Goal: Task Accomplishment & Management: Complete application form

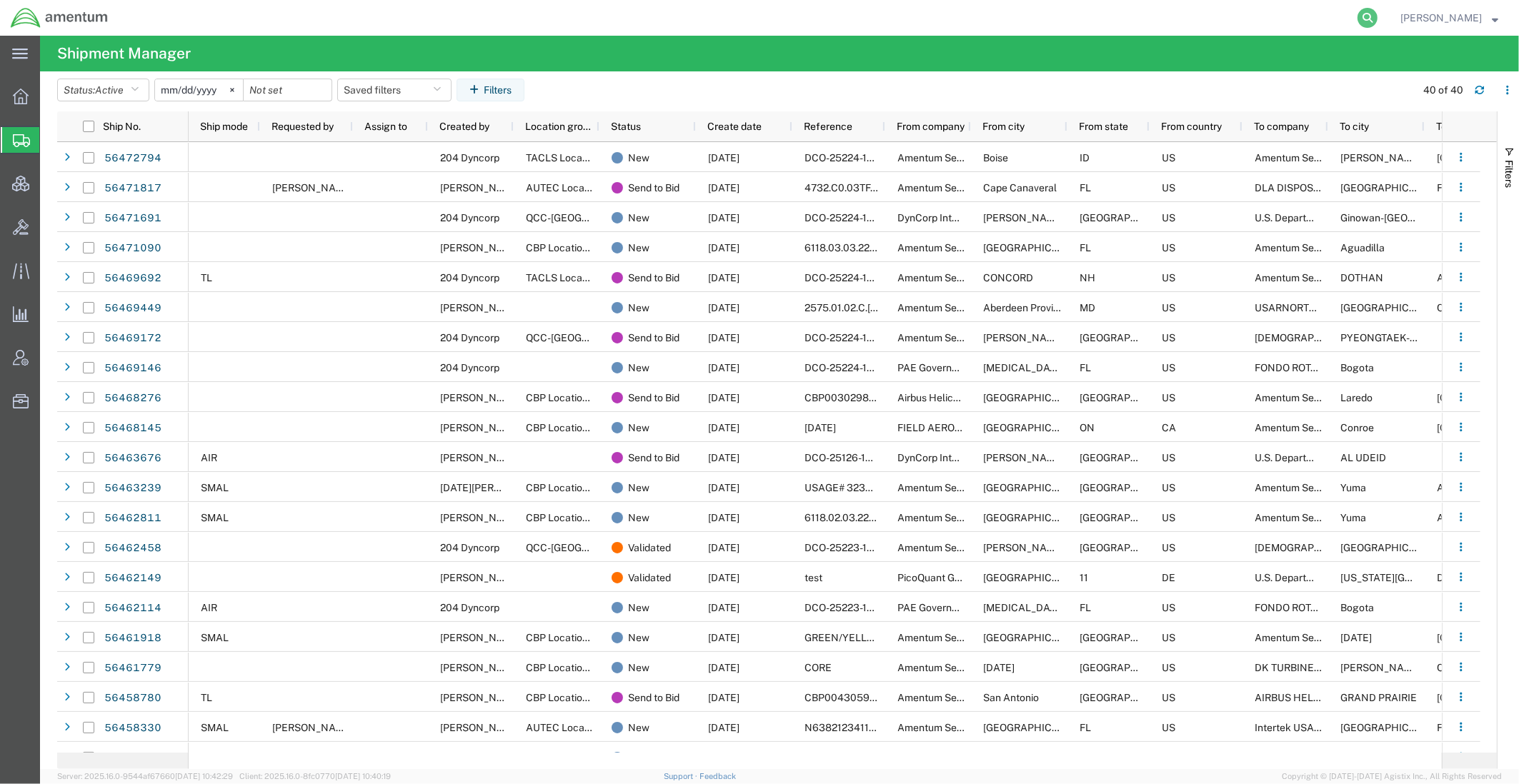
click at [1359, 16] on icon at bounding box center [1368, 18] width 20 height 20
paste input "2571140972"
type input "2571140972"
click at [1362, 22] on icon at bounding box center [1368, 18] width 20 height 20
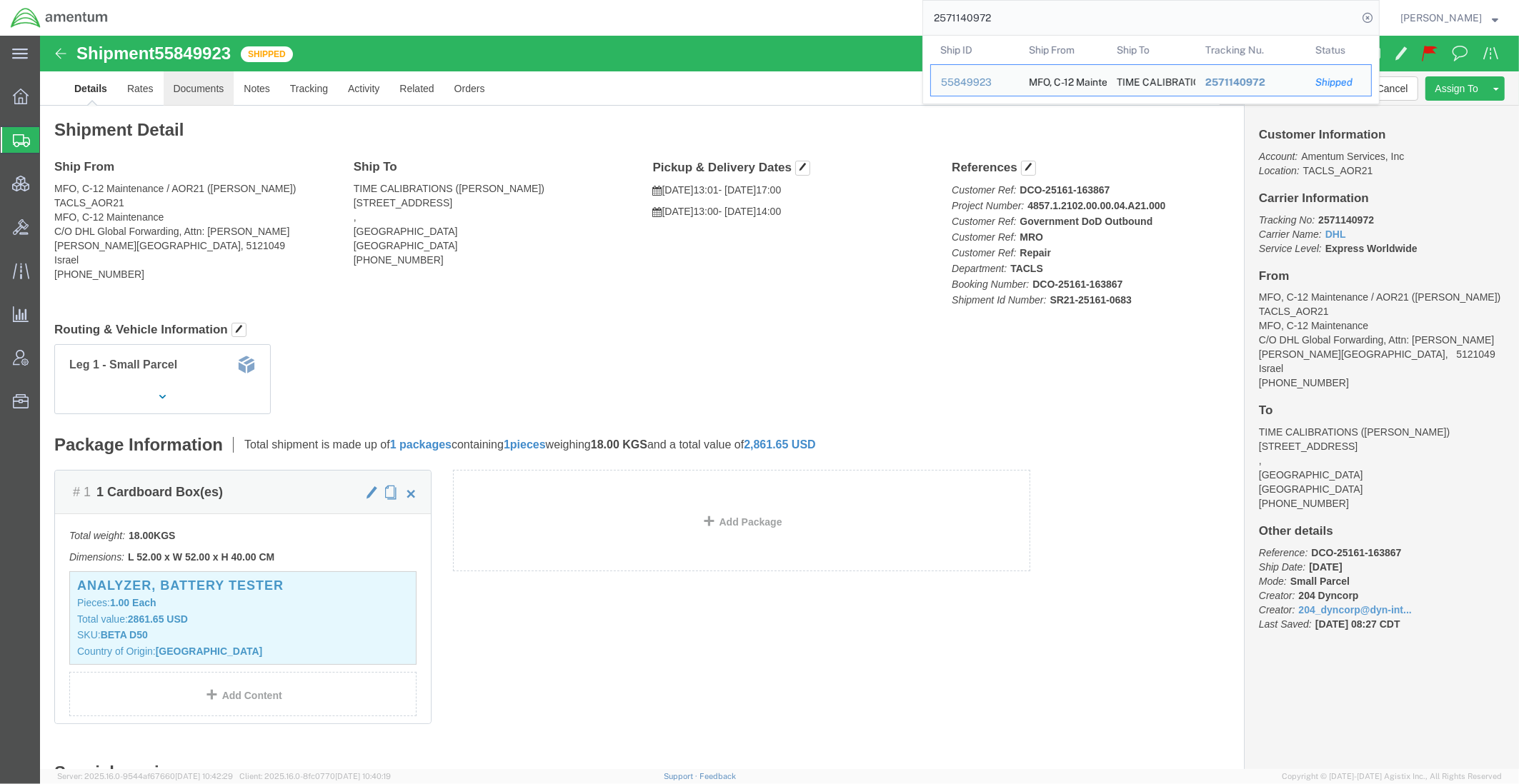
click link "Documents"
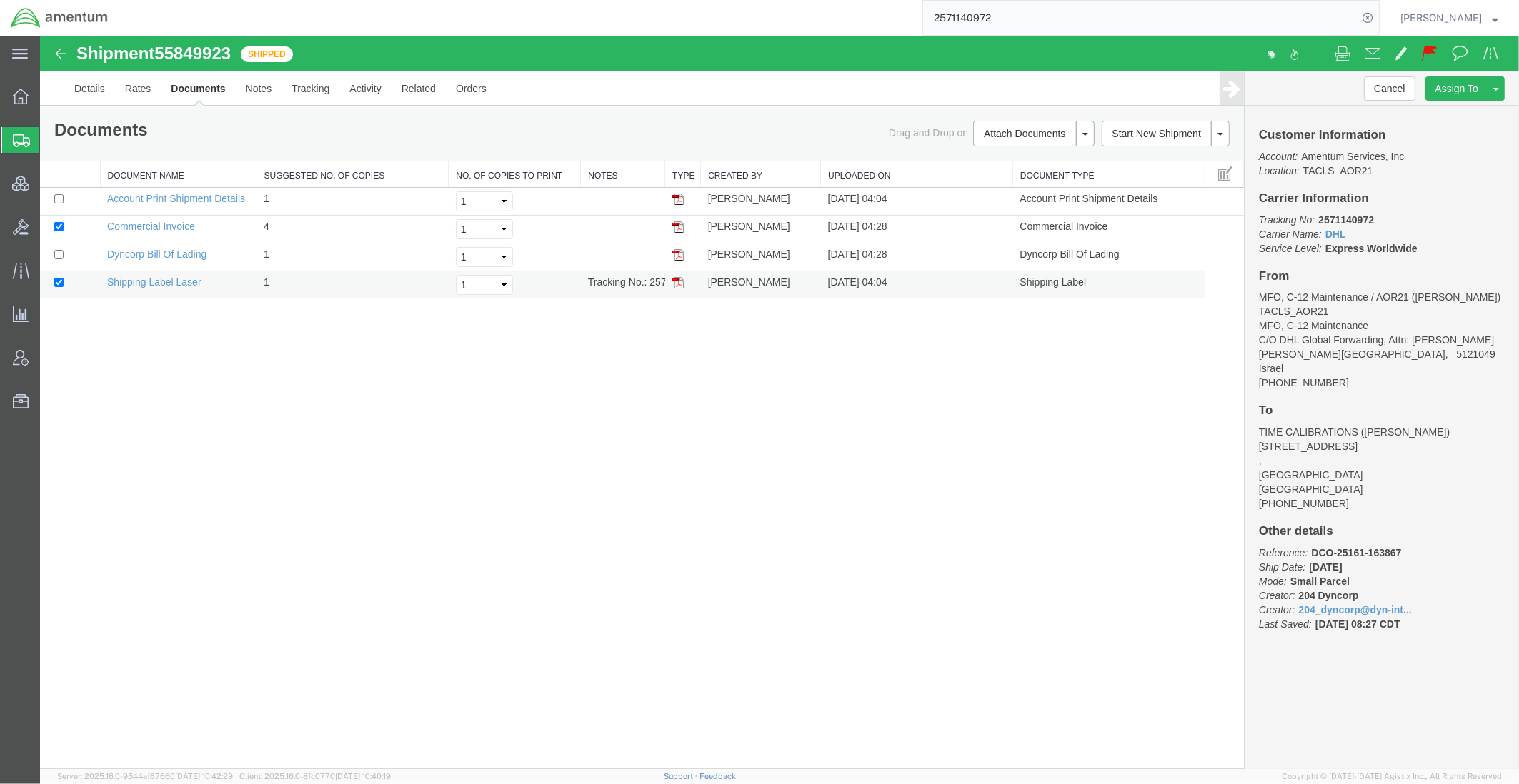
click at [679, 283] on img at bounding box center [678, 283] width 12 height 12
click at [50, 135] on span "Shipments" at bounding box center [45, 140] width 12 height 29
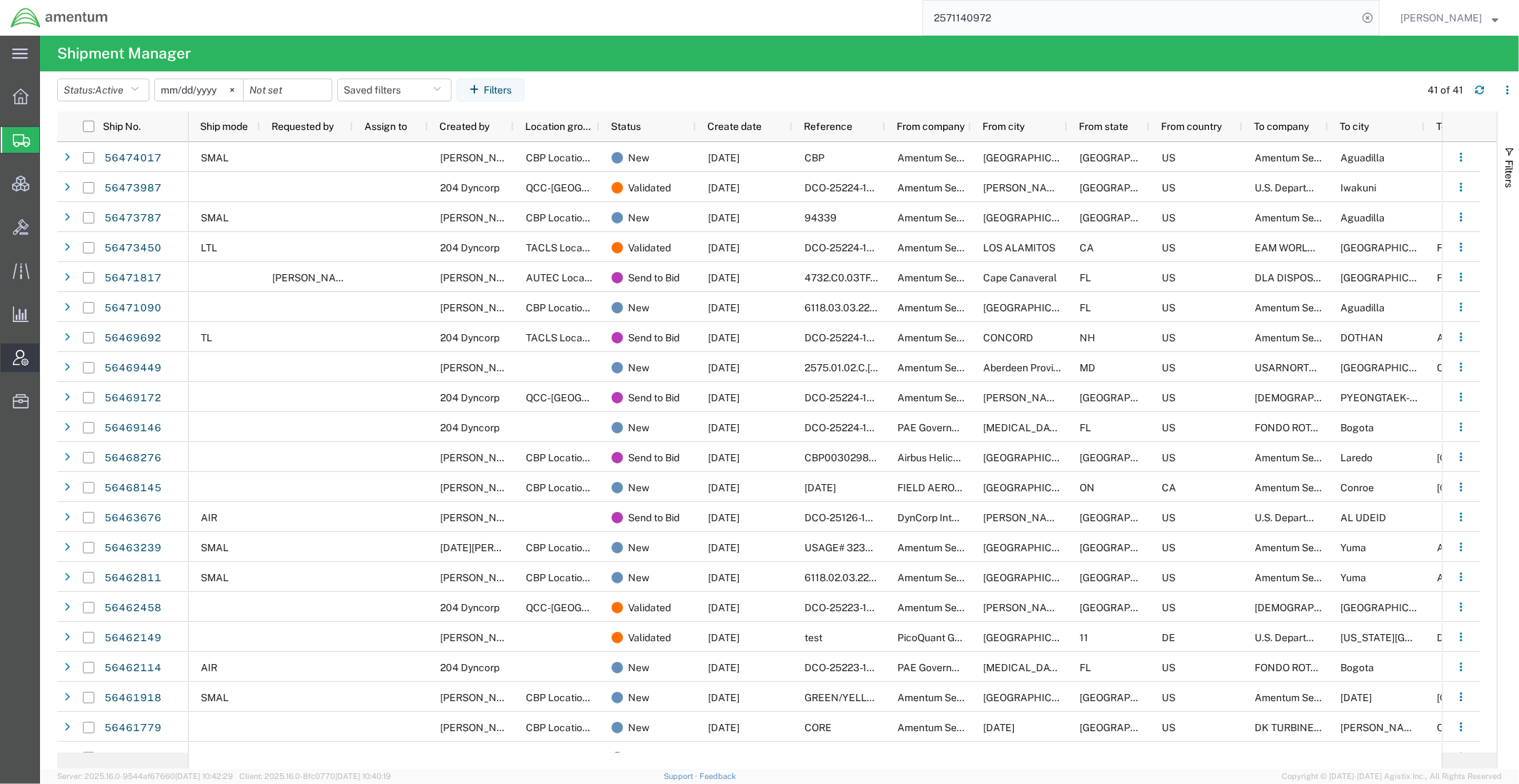
click at [50, 352] on span "Account Admin" at bounding box center [45, 358] width 10 height 29
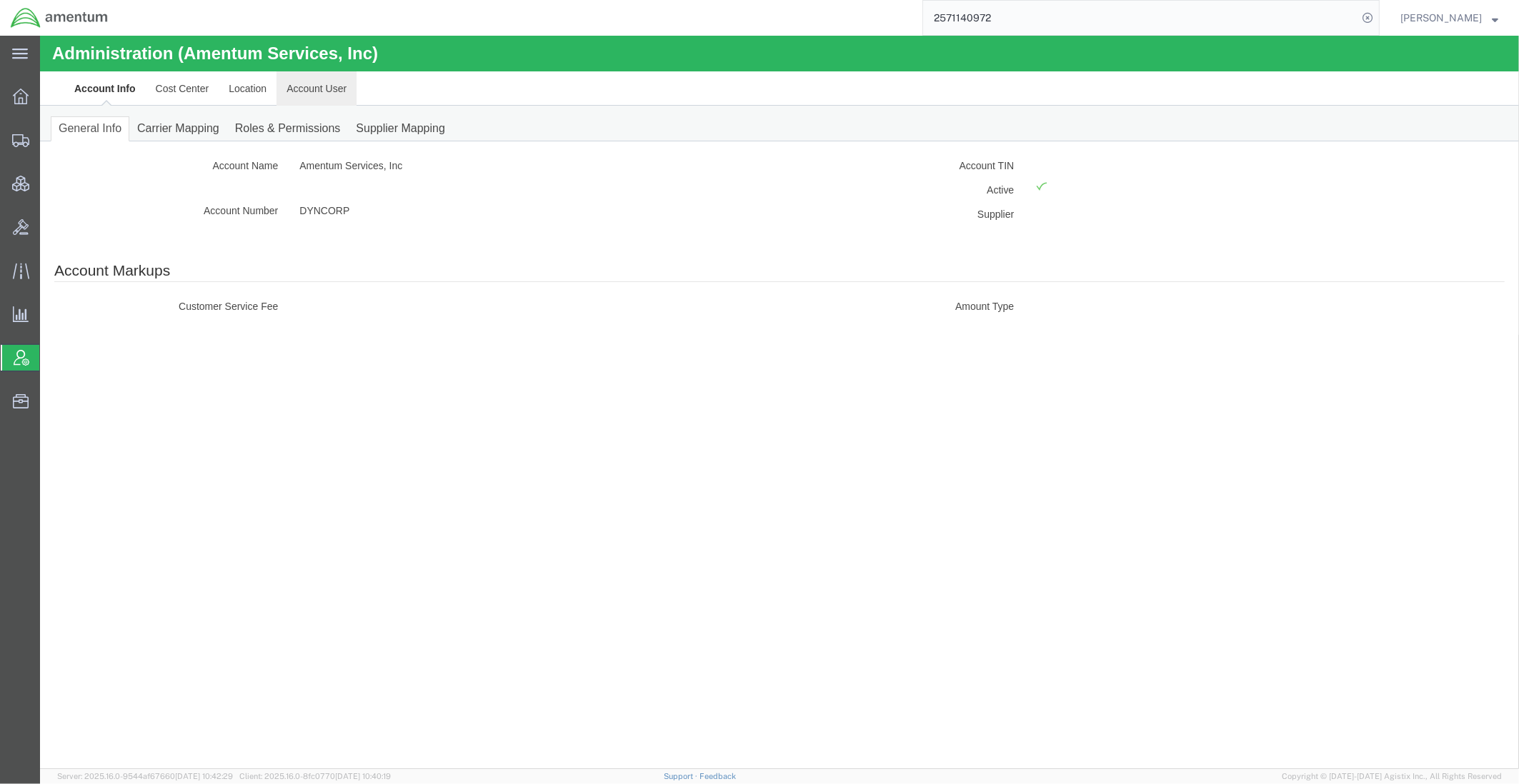
click at [330, 87] on link "Account User" at bounding box center [316, 88] width 80 height 34
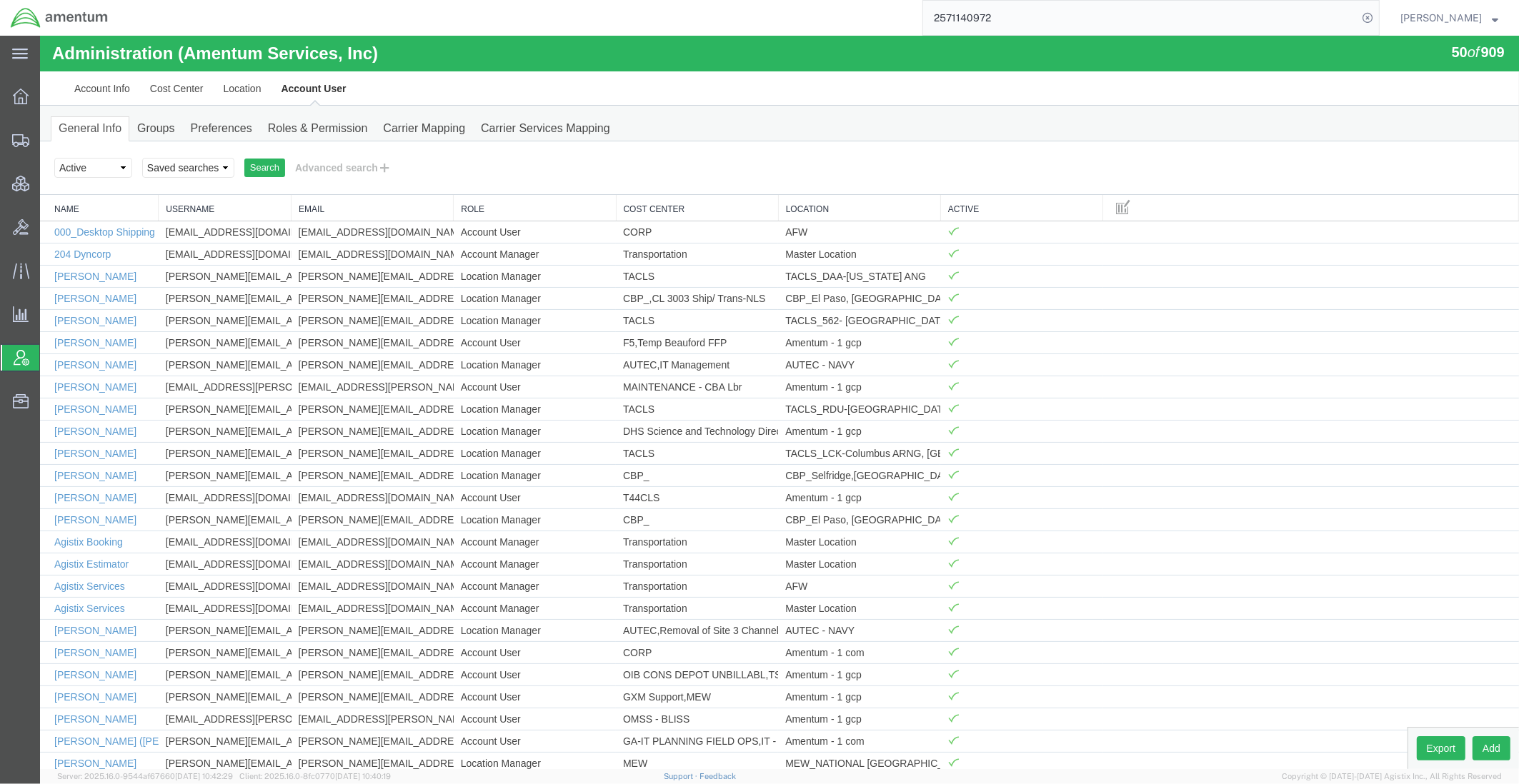
click at [595, 175] on div "Select status Active All Inactive Saved searches Search Advanced search" at bounding box center [779, 167] width 1450 height 24
click at [375, 169] on button "Advanced search" at bounding box center [343, 167] width 116 height 24
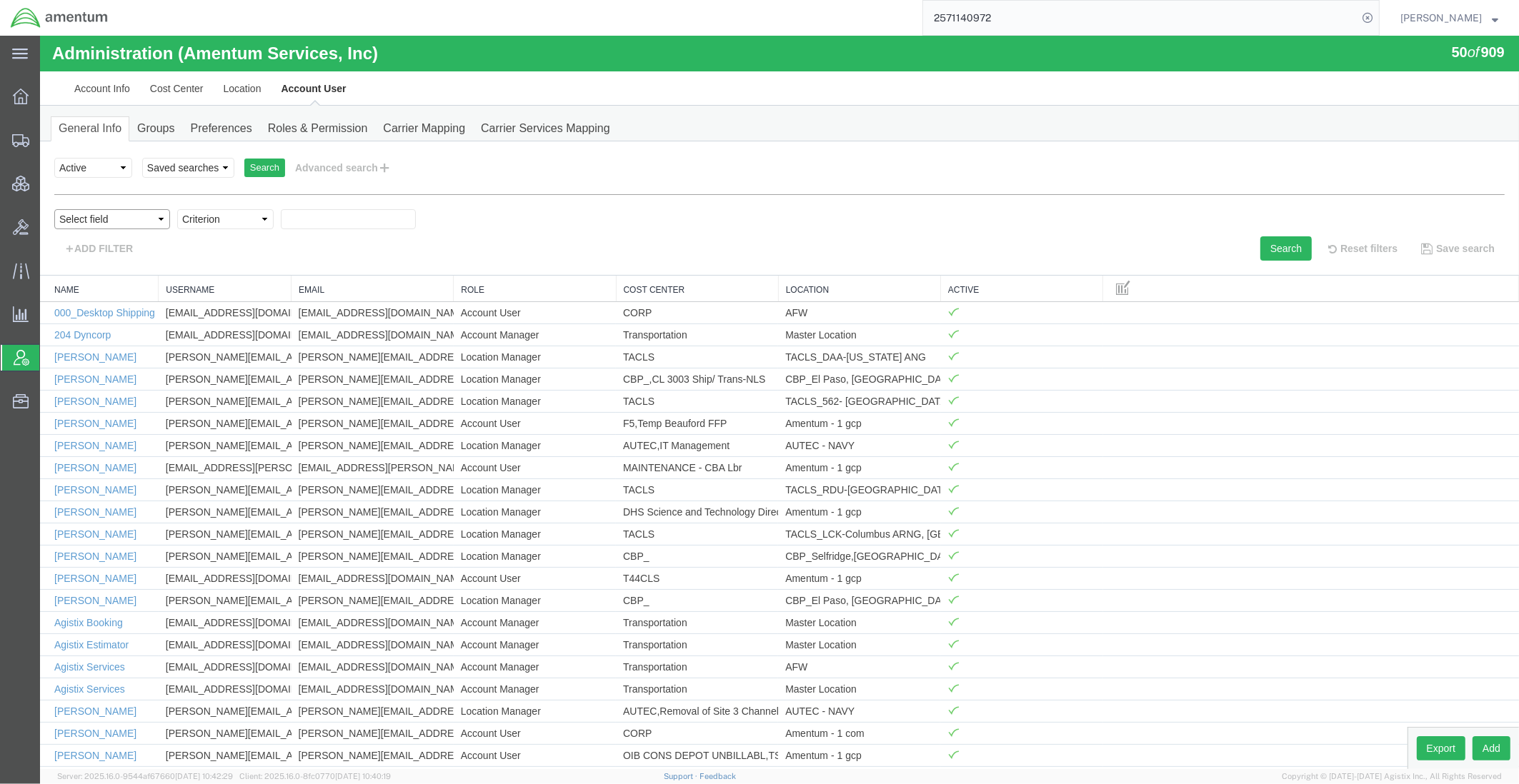
click at [126, 221] on select "Select field Cost Center Email Location Name Role Username" at bounding box center [113, 220] width 116 height 20
select select "personName"
click at [55, 209] on select "Select field Cost Center Email Location Name Role Username" at bounding box center [113, 220] width 116 height 20
click at [226, 225] on select "Criterion contains does not contain is is blank is not blank starts with" at bounding box center [226, 220] width 97 height 20
select select "contains"
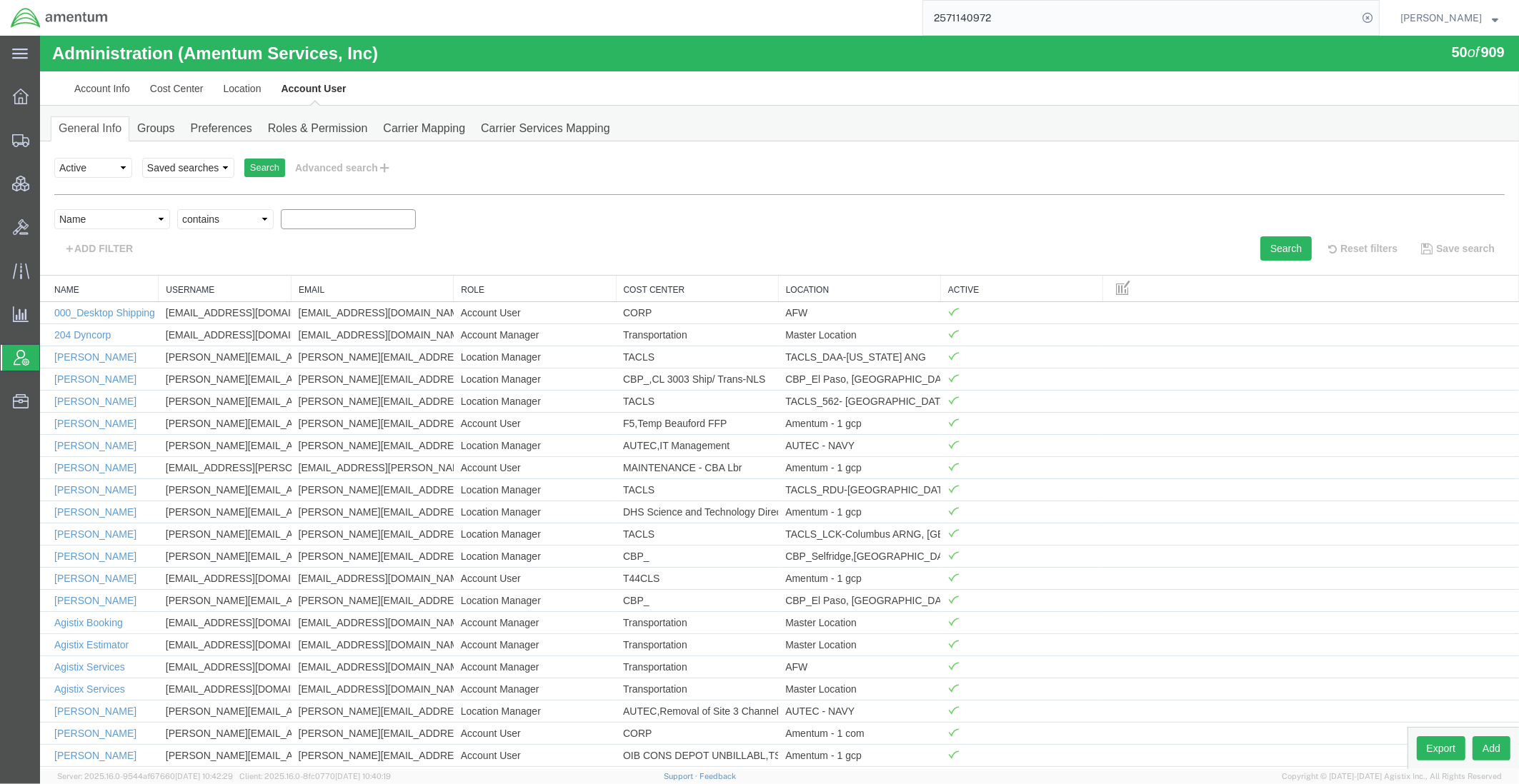
click at [178, 209] on select "Criterion contains does not contain is is blank is not blank starts with" at bounding box center [226, 220] width 97 height 20
click at [312, 226] on input "text" at bounding box center [348, 220] width 135 height 20
click at [1277, 250] on button "Search" at bounding box center [1285, 248] width 51 height 24
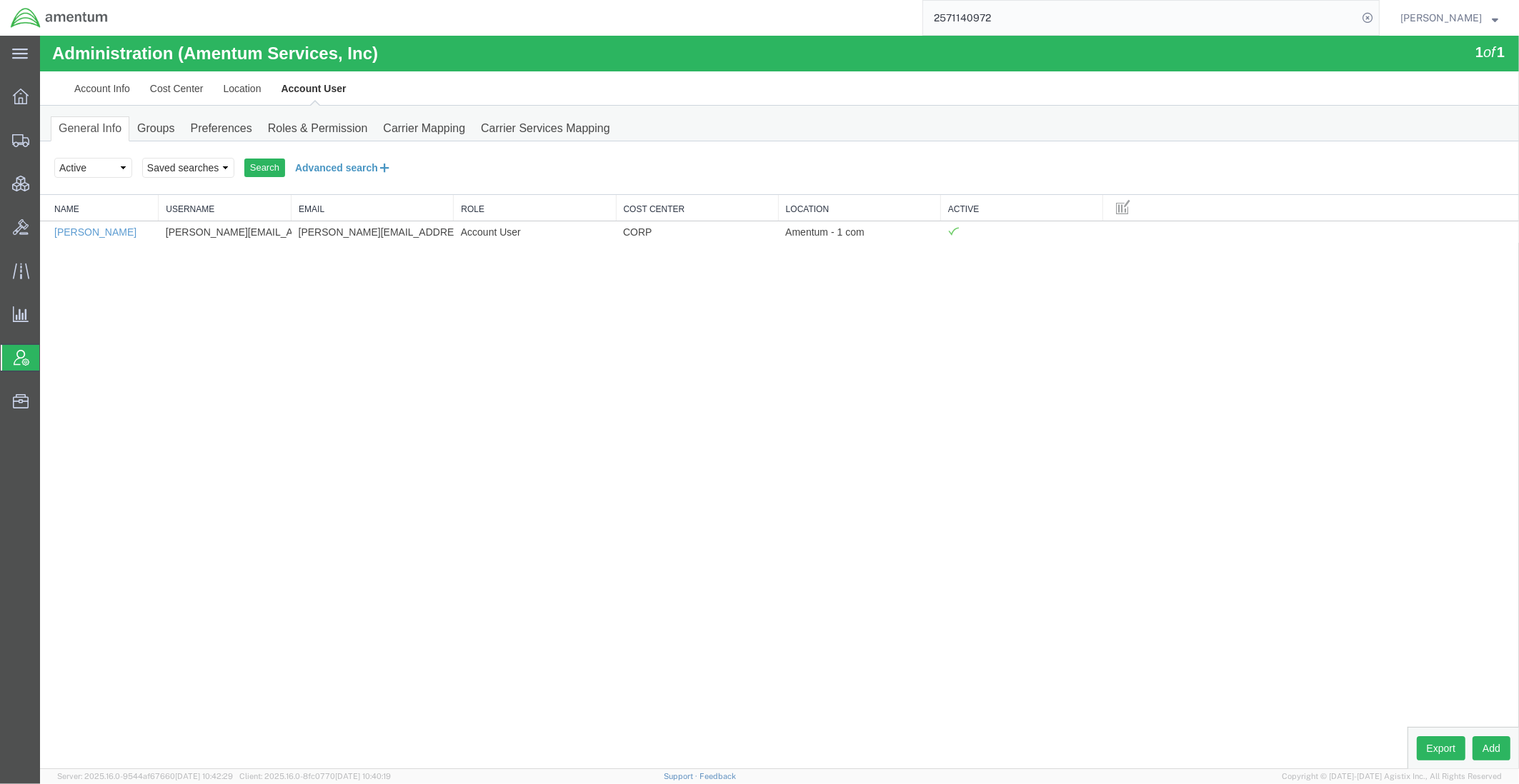
click at [350, 165] on button "Advanced search" at bounding box center [343, 167] width 116 height 24
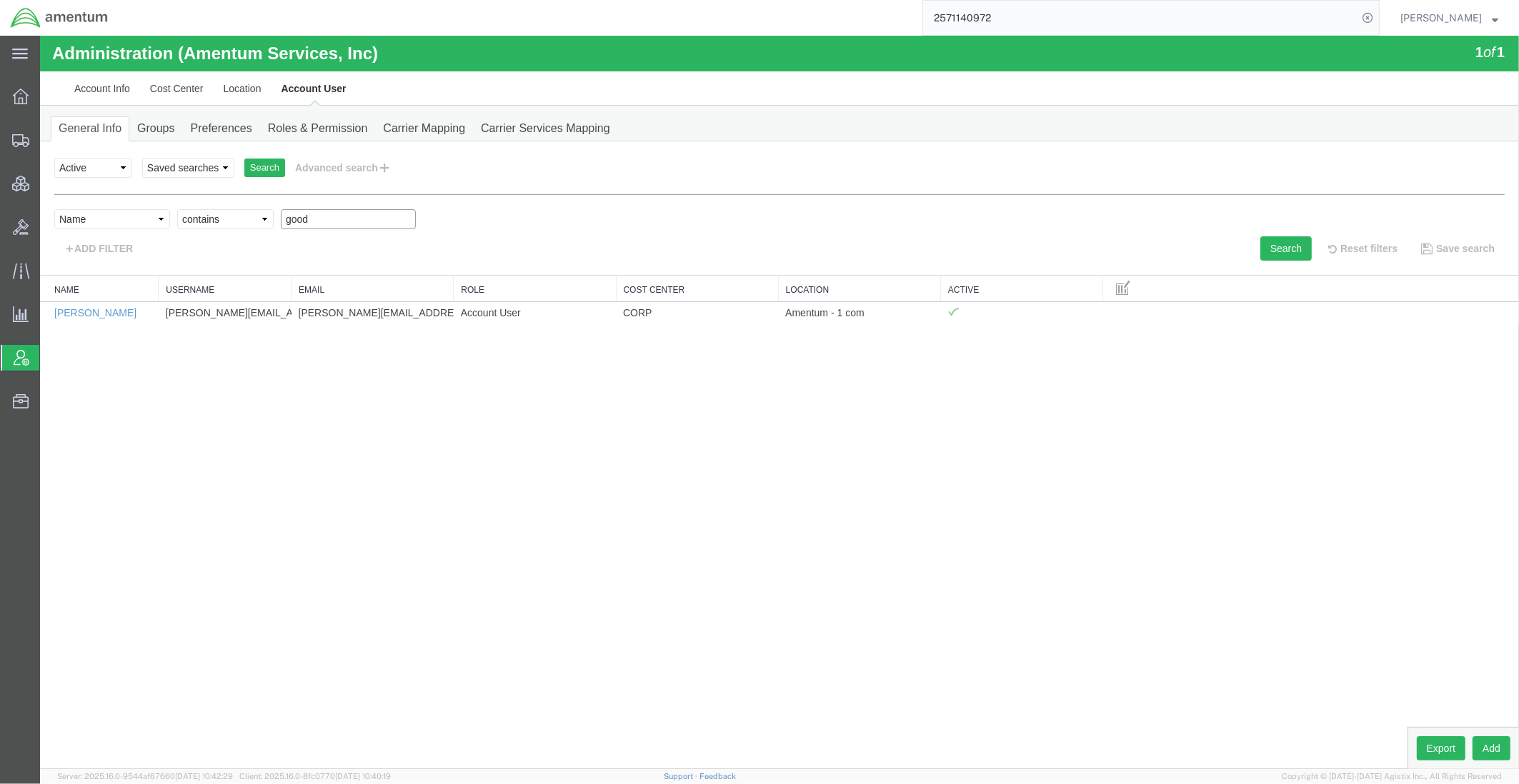
drag, startPoint x: 311, startPoint y: 215, endPoint x: 187, endPoint y: 210, distance: 124.1
click at [187, 210] on div "Select field Cost Center Email Location Name Role Username Criterion contains d…" at bounding box center [779, 223] width 1450 height 27
click at [1289, 252] on button "Search" at bounding box center [1285, 248] width 51 height 24
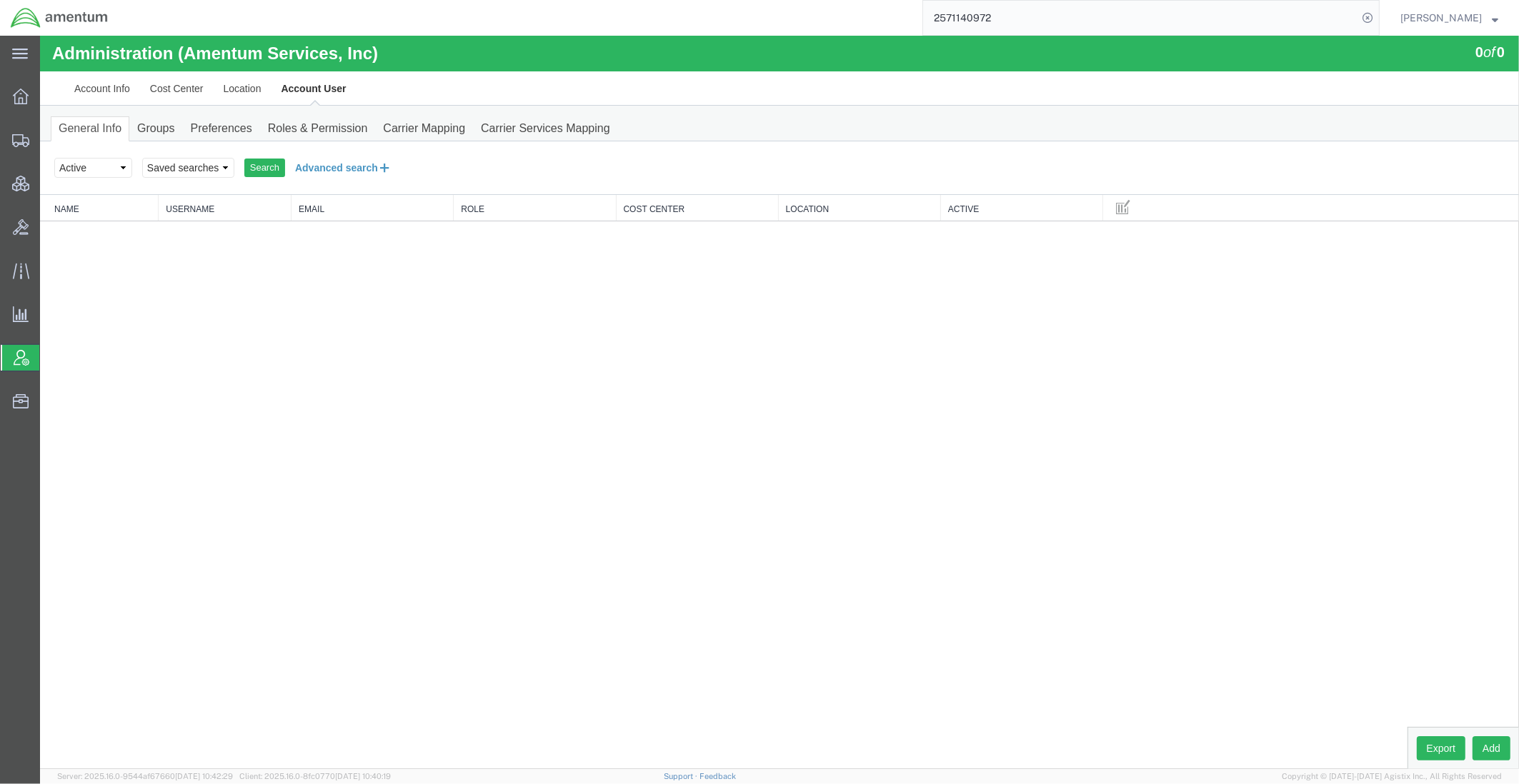
click at [332, 172] on button "Advanced search" at bounding box center [343, 167] width 116 height 24
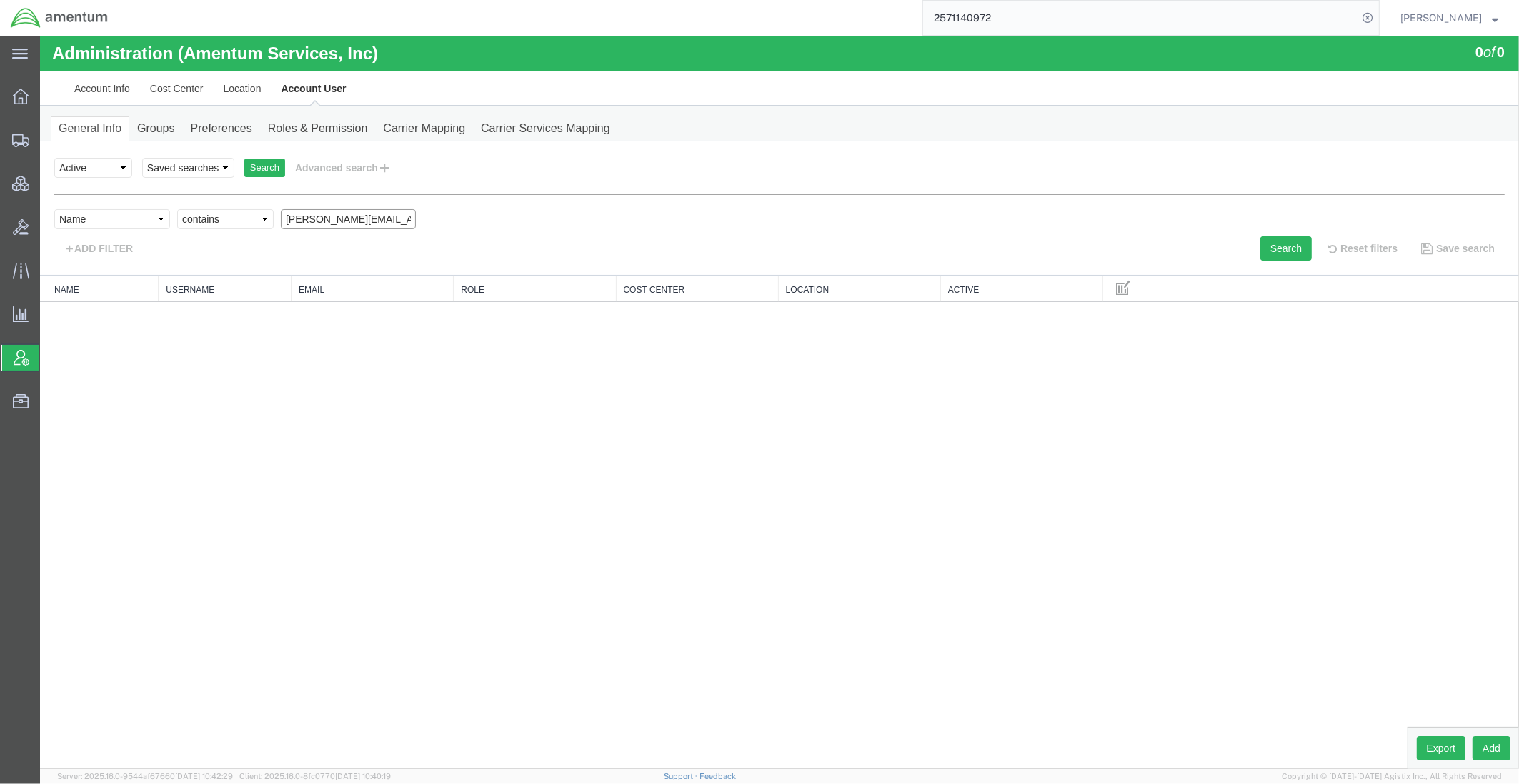
drag, startPoint x: 311, startPoint y: 221, endPoint x: 170, endPoint y: 205, distance: 141.9
click at [170, 205] on div "personName Name ../../common/searchCriteriaString.xml userName Username ../../c…" at bounding box center [779, 227] width 1450 height 66
type input "Winfred"
click at [1276, 248] on button "Search" at bounding box center [1285, 248] width 51 height 24
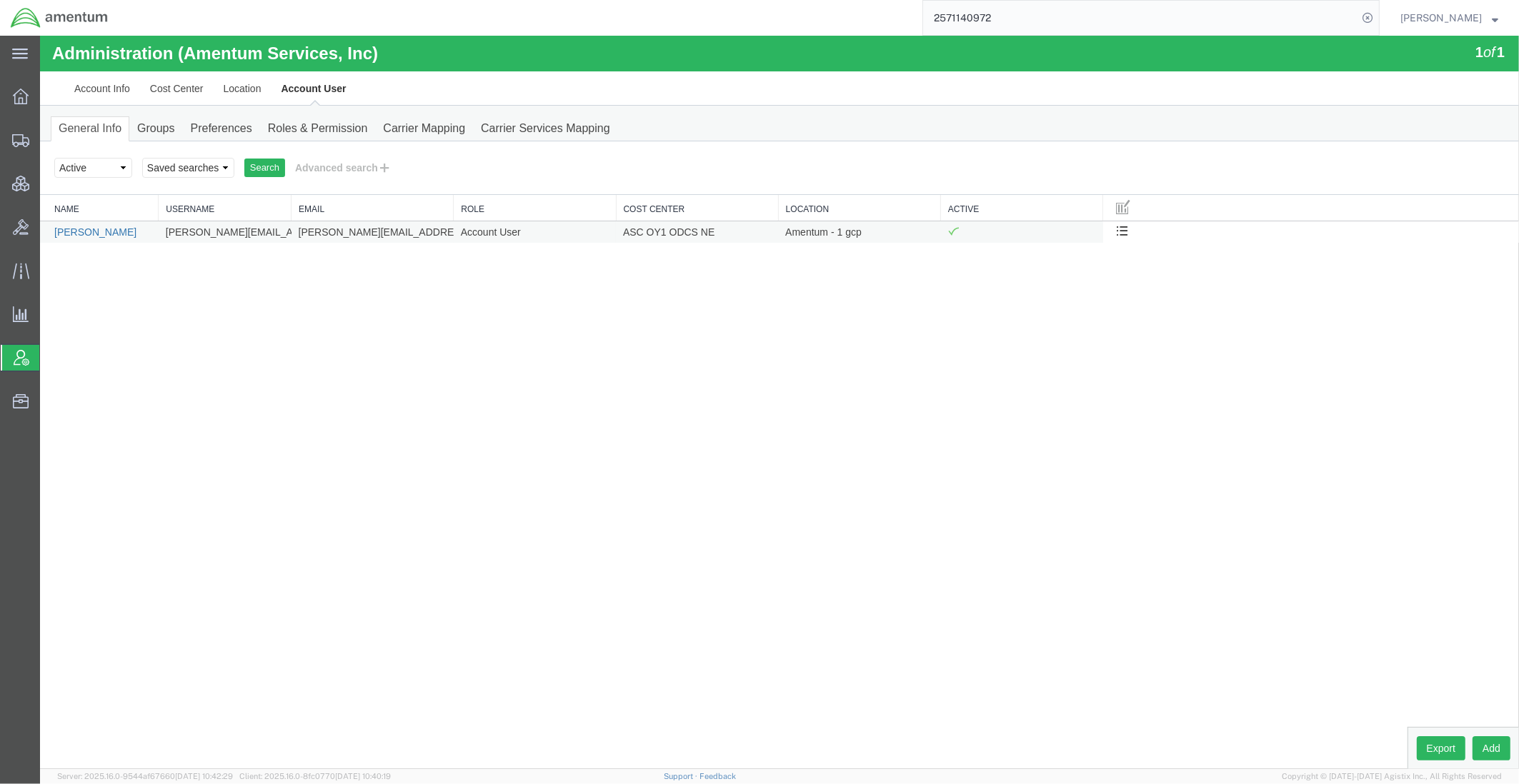
click at [100, 238] on link "Steve Winfred" at bounding box center [96, 232] width 82 height 12
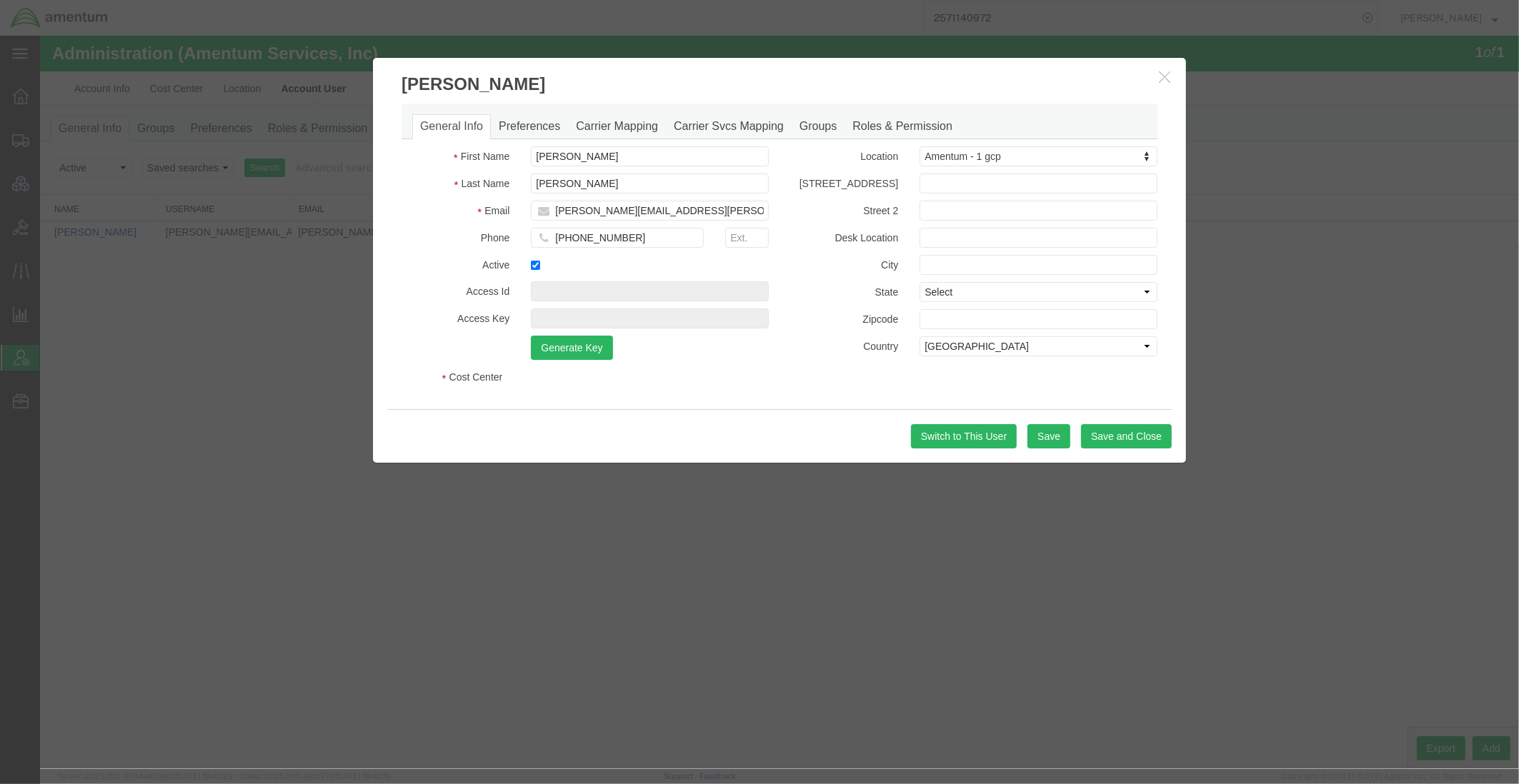
select select "COSTCENTER"
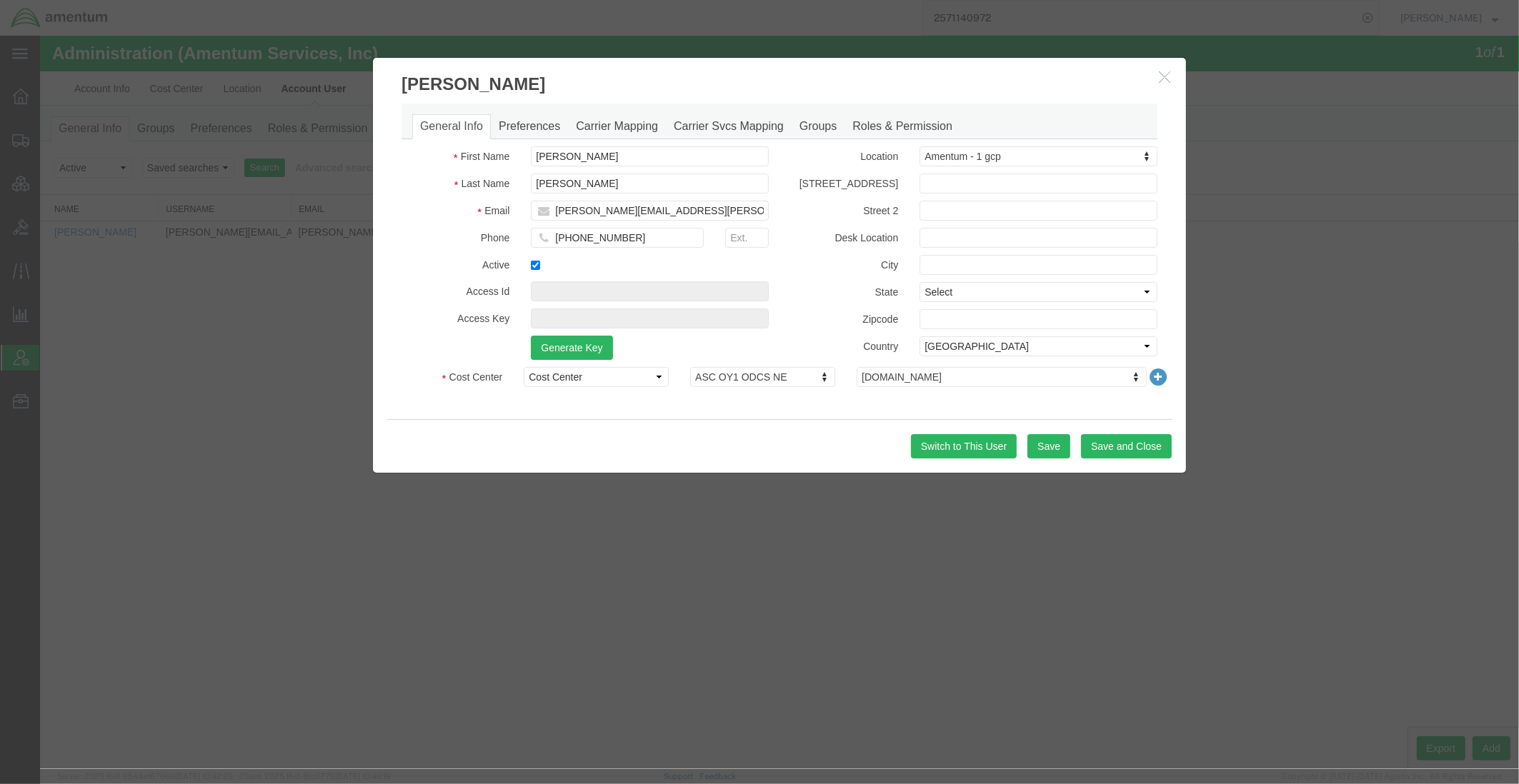
click at [1157, 78] on button "button" at bounding box center [1166, 77] width 18 height 18
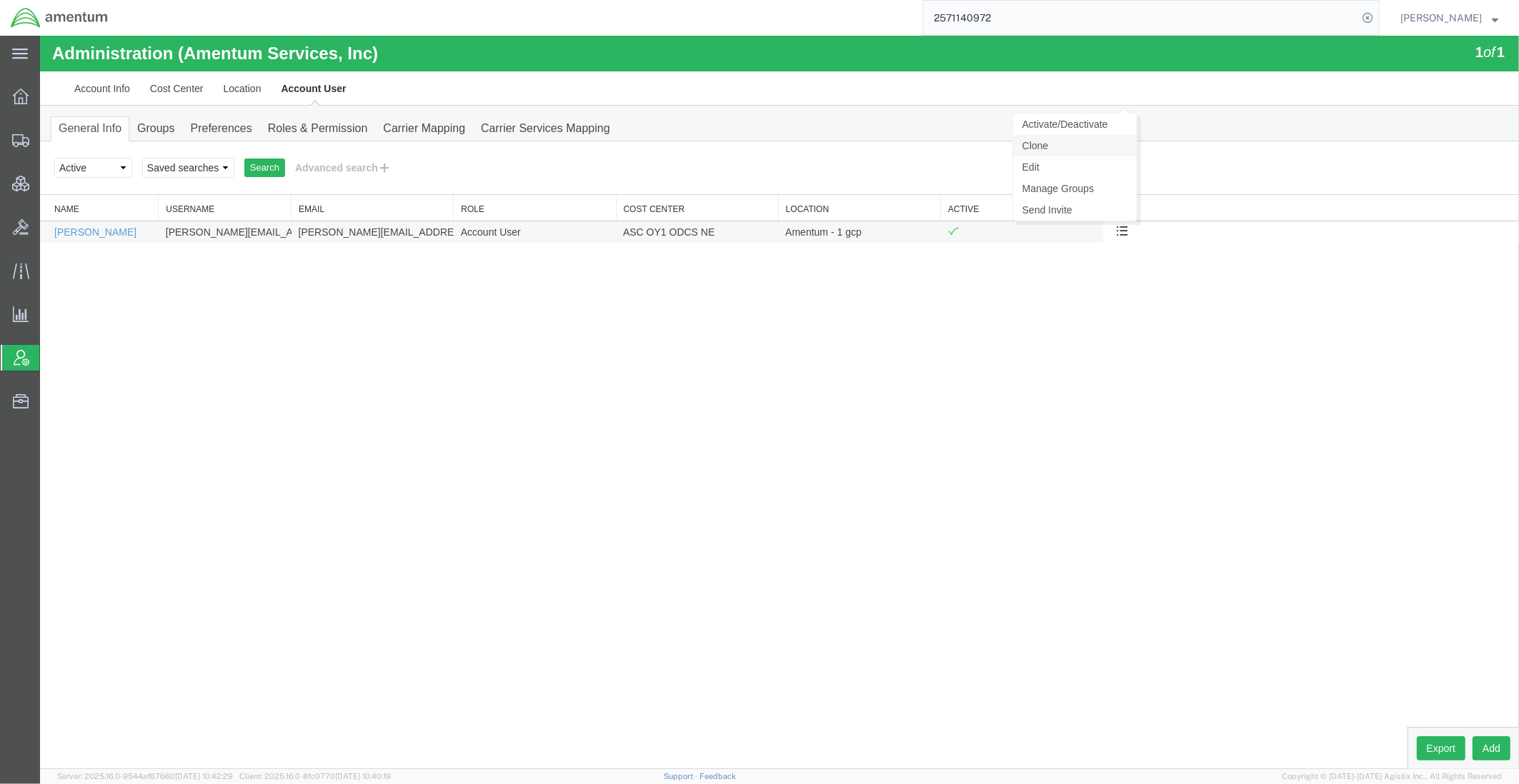
click at [1062, 143] on link "Clone" at bounding box center [1075, 145] width 124 height 21
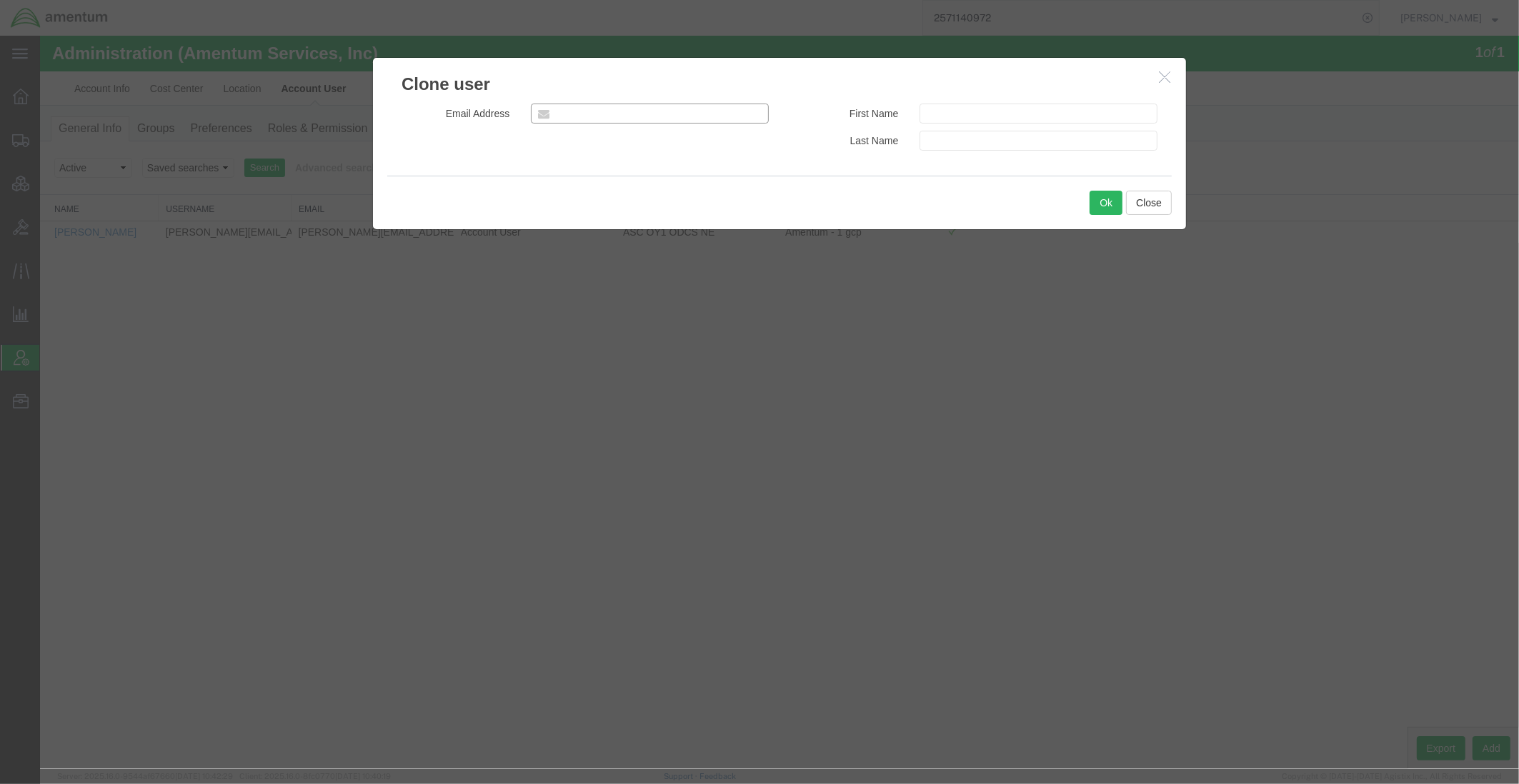
paste input "Dwanda.Gamble@amentum.com"
drag, startPoint x: 627, startPoint y: 115, endPoint x: 339, endPoint y: 95, distance: 288.7
click at [339, 95] on div "Clone user Email Address Dwanda.Gamble@amentum.com First Name Last Name Ok Close" at bounding box center [779, 402] width 1479 height 734
type input "Dwanda.Gamble@amentum.com"
click at [1070, 119] on input "text" at bounding box center [1038, 114] width 238 height 20
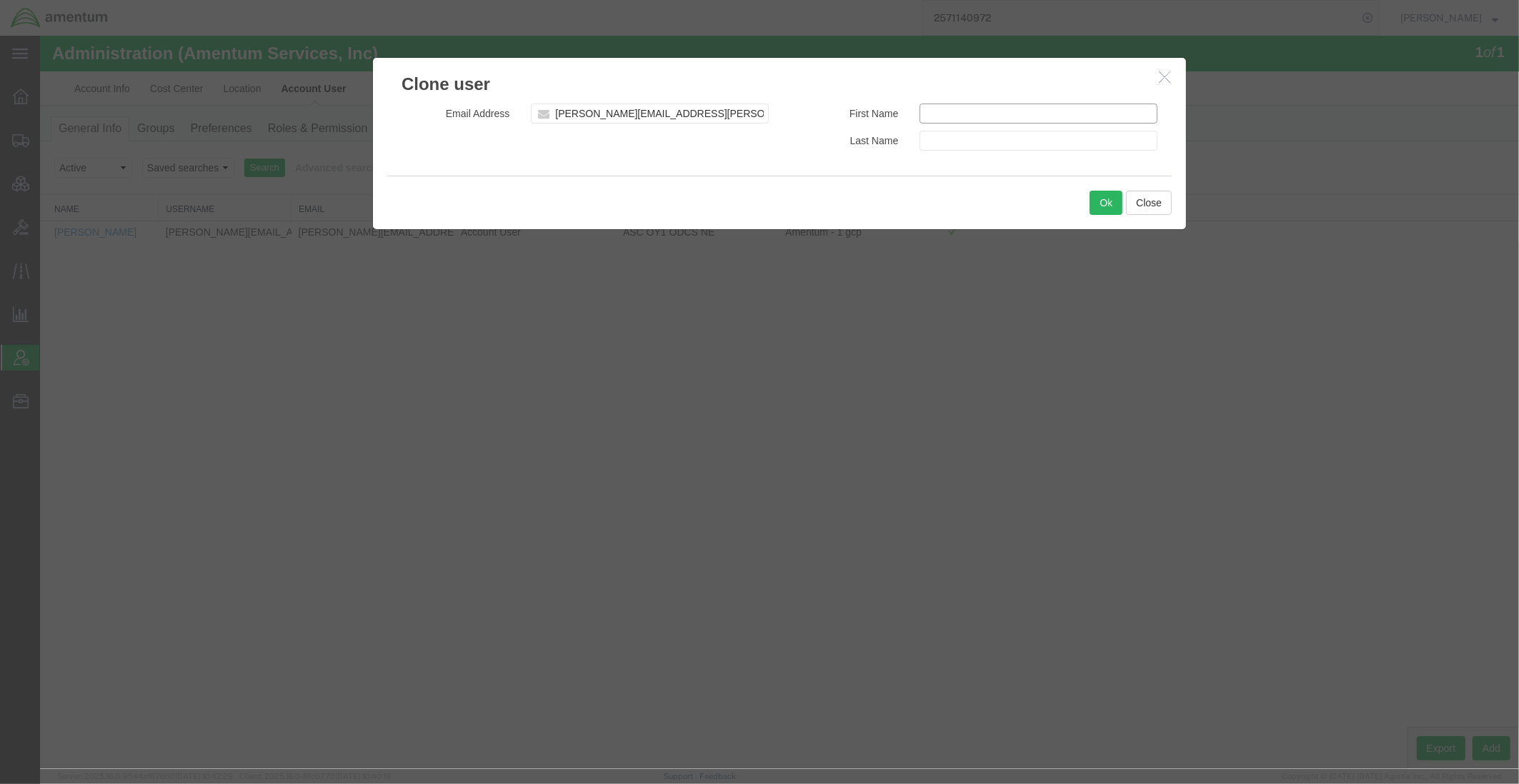
paste input "Dwanda.Gamble"
drag, startPoint x: 1070, startPoint y: 119, endPoint x: 967, endPoint y: 118, distance: 103.0
click at [967, 118] on input "Dwanda.Gamble" at bounding box center [1038, 114] width 238 height 20
type input "Dwanda"
paste input "Gamble"
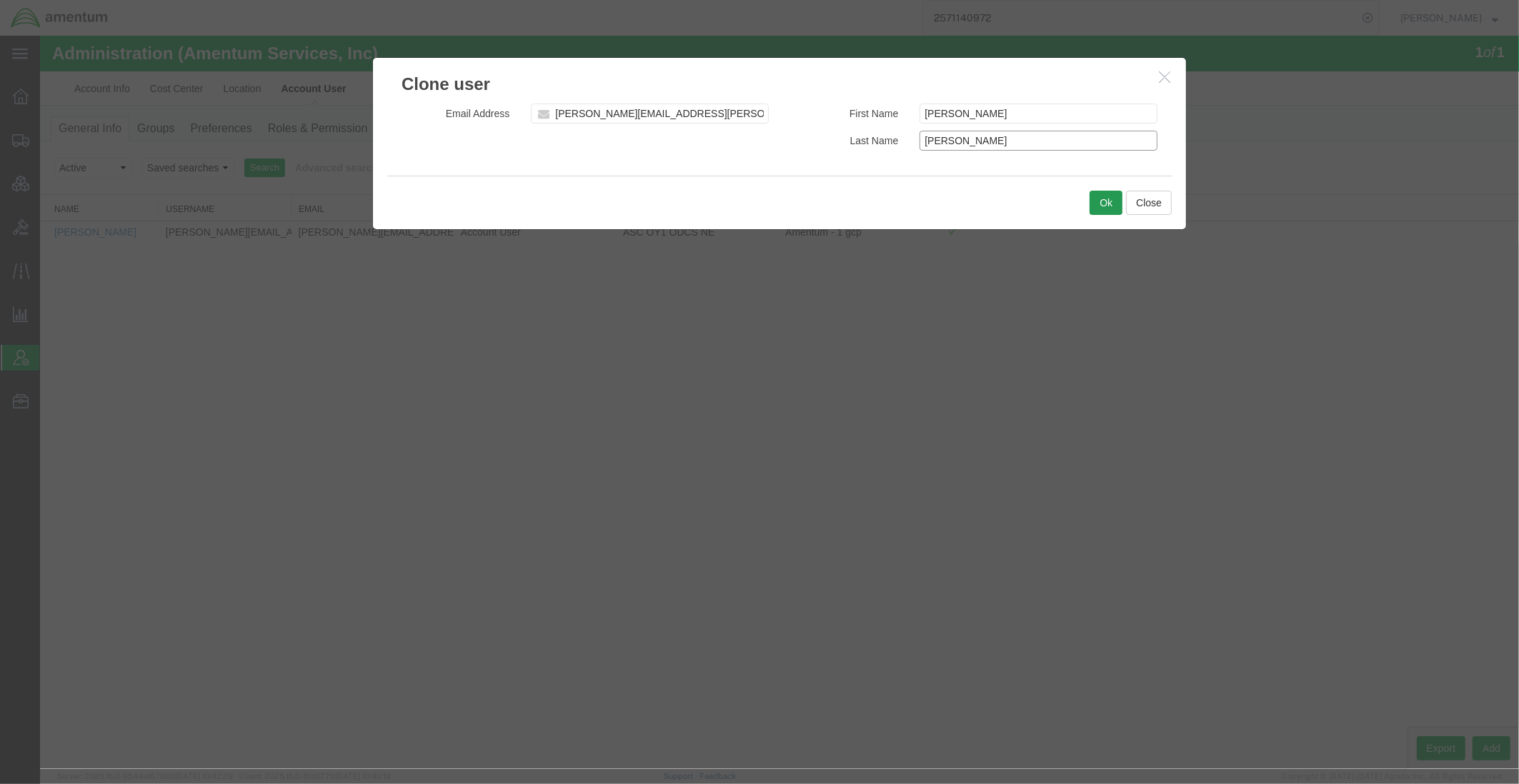
type input "Gamble"
click at [1114, 201] on button "Ok" at bounding box center [1106, 203] width 33 height 24
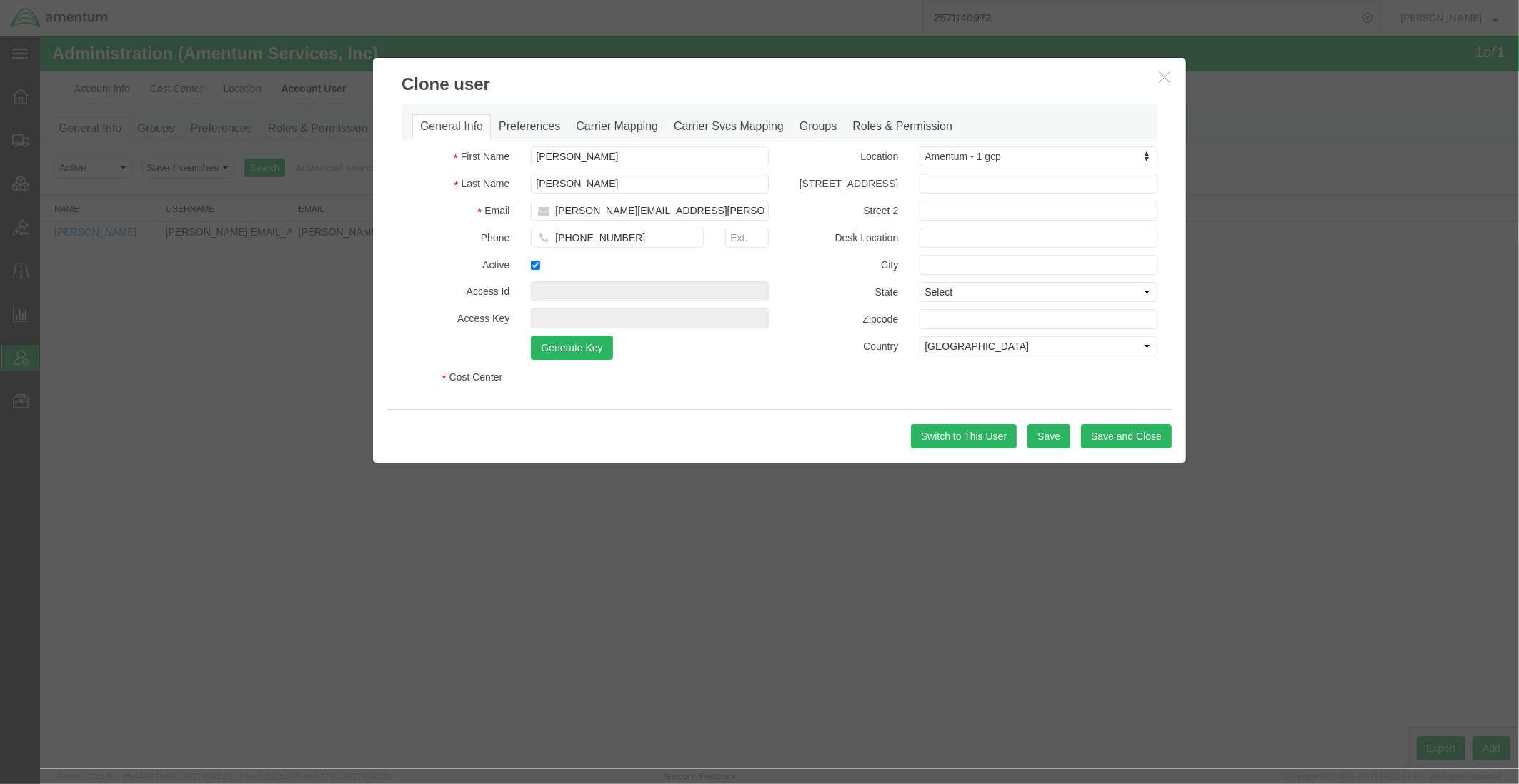
select select "COSTCENTER"
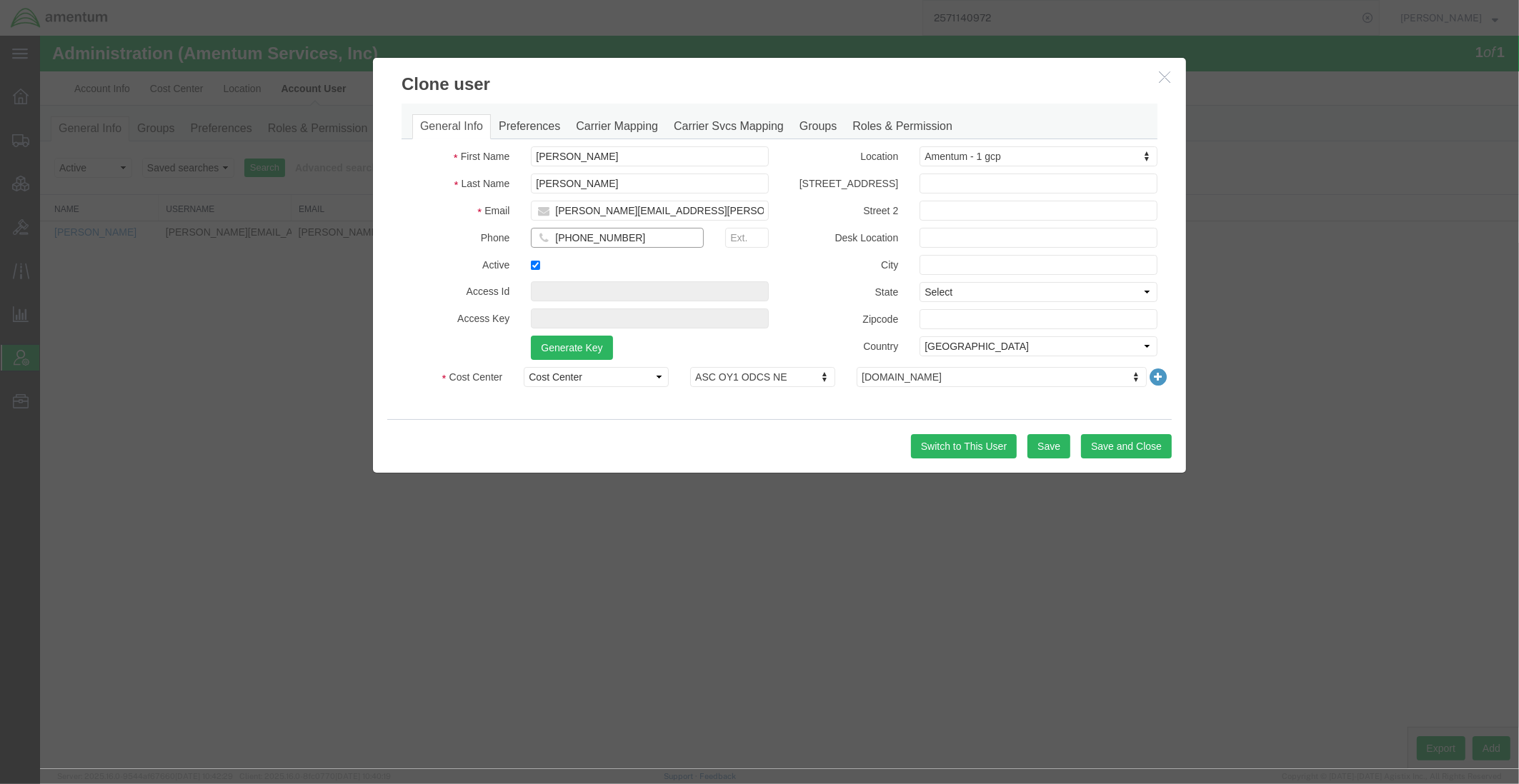
drag, startPoint x: 655, startPoint y: 236, endPoint x: 570, endPoint y: 240, distance: 85.1
click at [570, 240] on input "+1-571-383-6580" at bounding box center [617, 238] width 173 height 20
paste input "4044329574"
click at [587, 237] on input "+1-4044329574" at bounding box center [617, 238] width 173 height 20
type input "+1-404-432-9574"
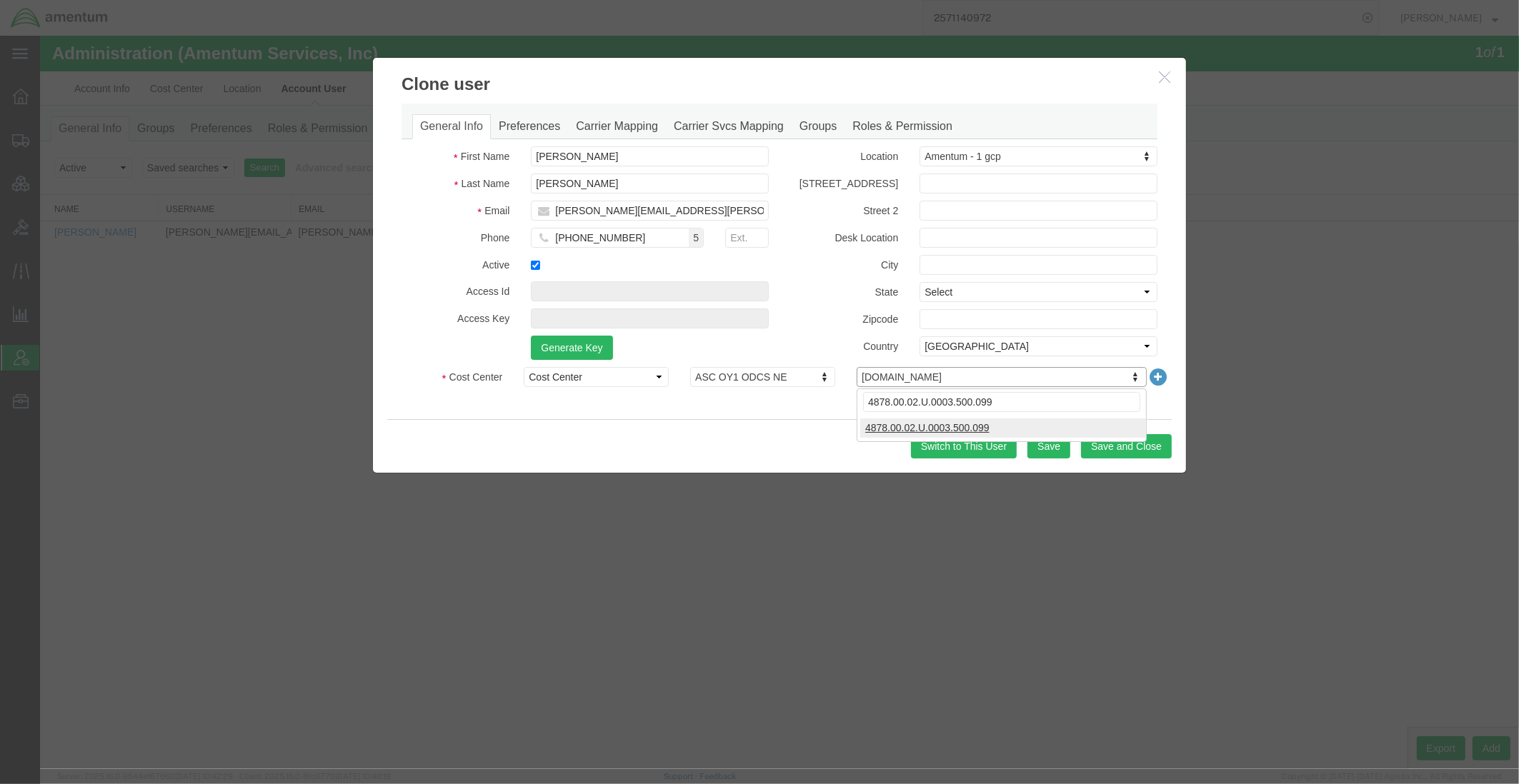
type input "4878.00.02.U.0003.500.099"
click at [1047, 451] on button "Save" at bounding box center [1049, 446] width 43 height 24
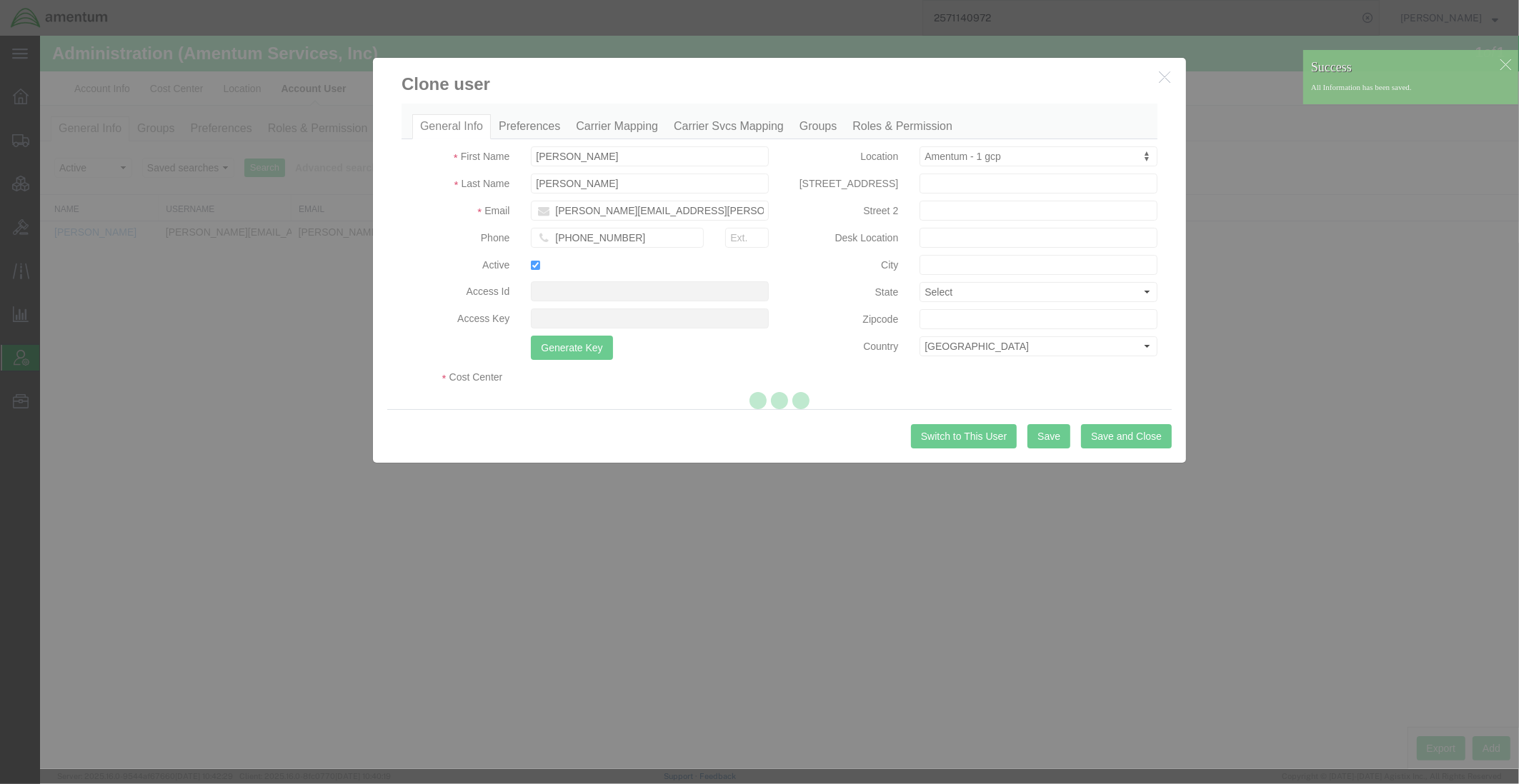
select select "COSTCENTER"
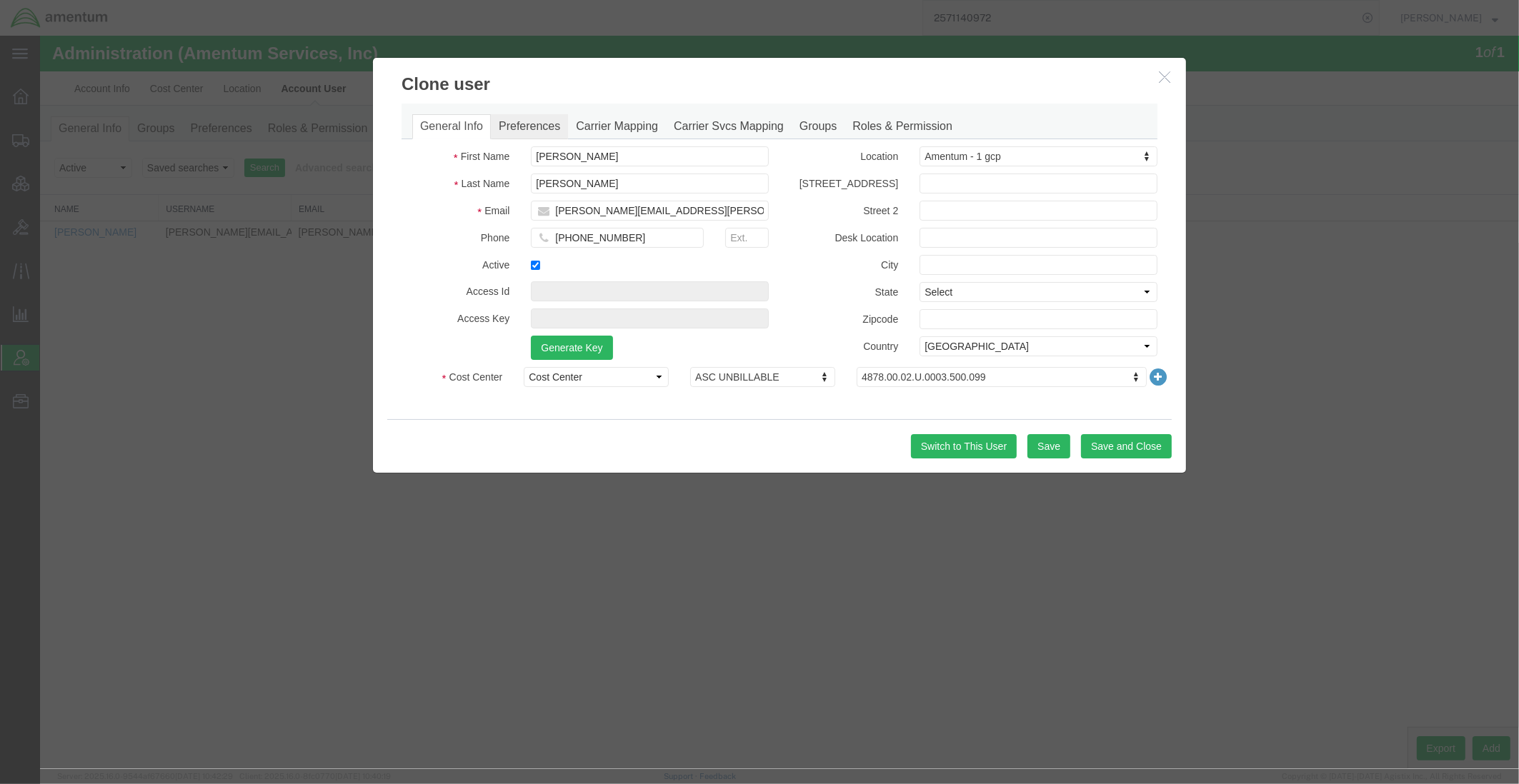
click at [529, 123] on link "Preferences" at bounding box center [529, 127] width 77 height 25
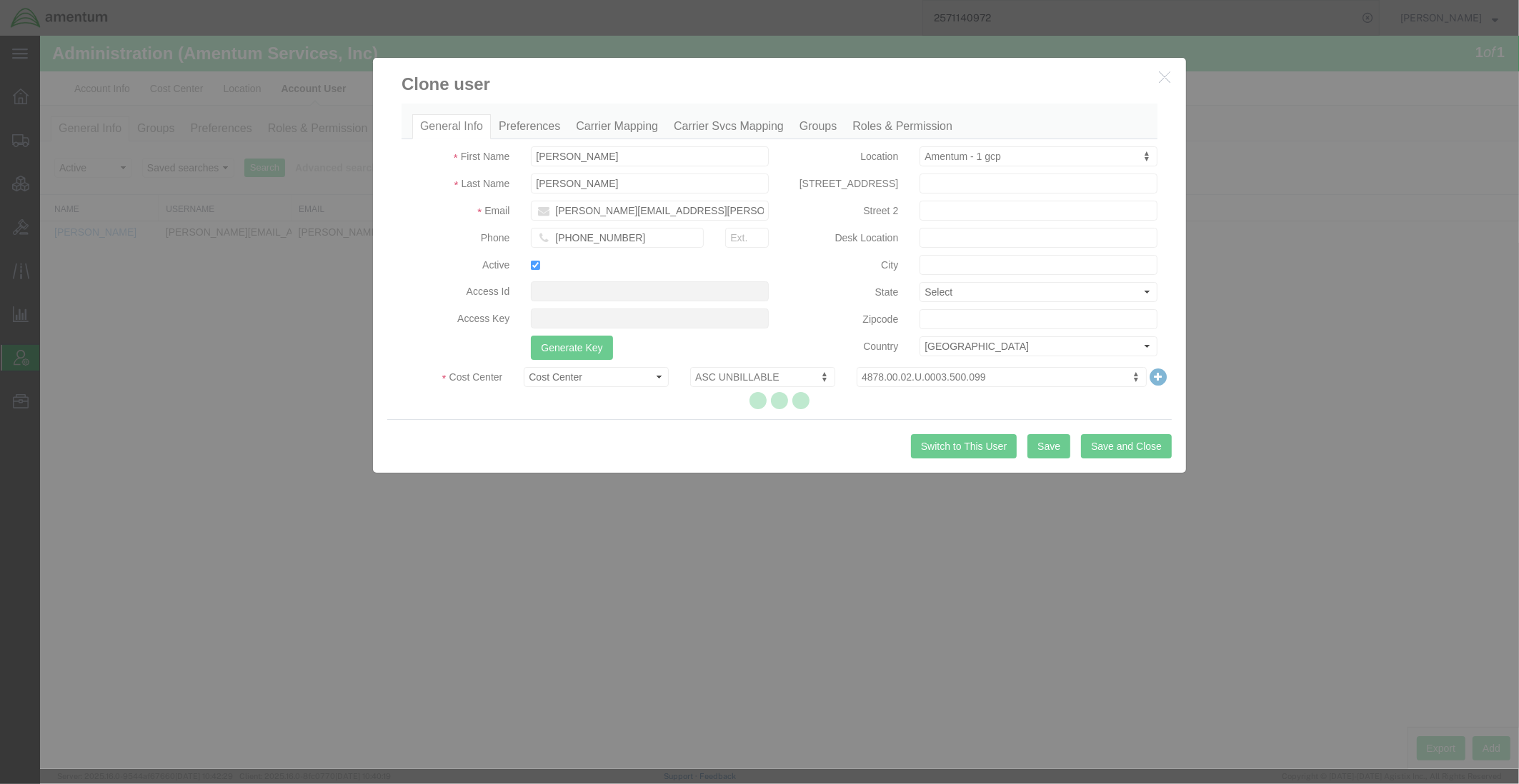
select select
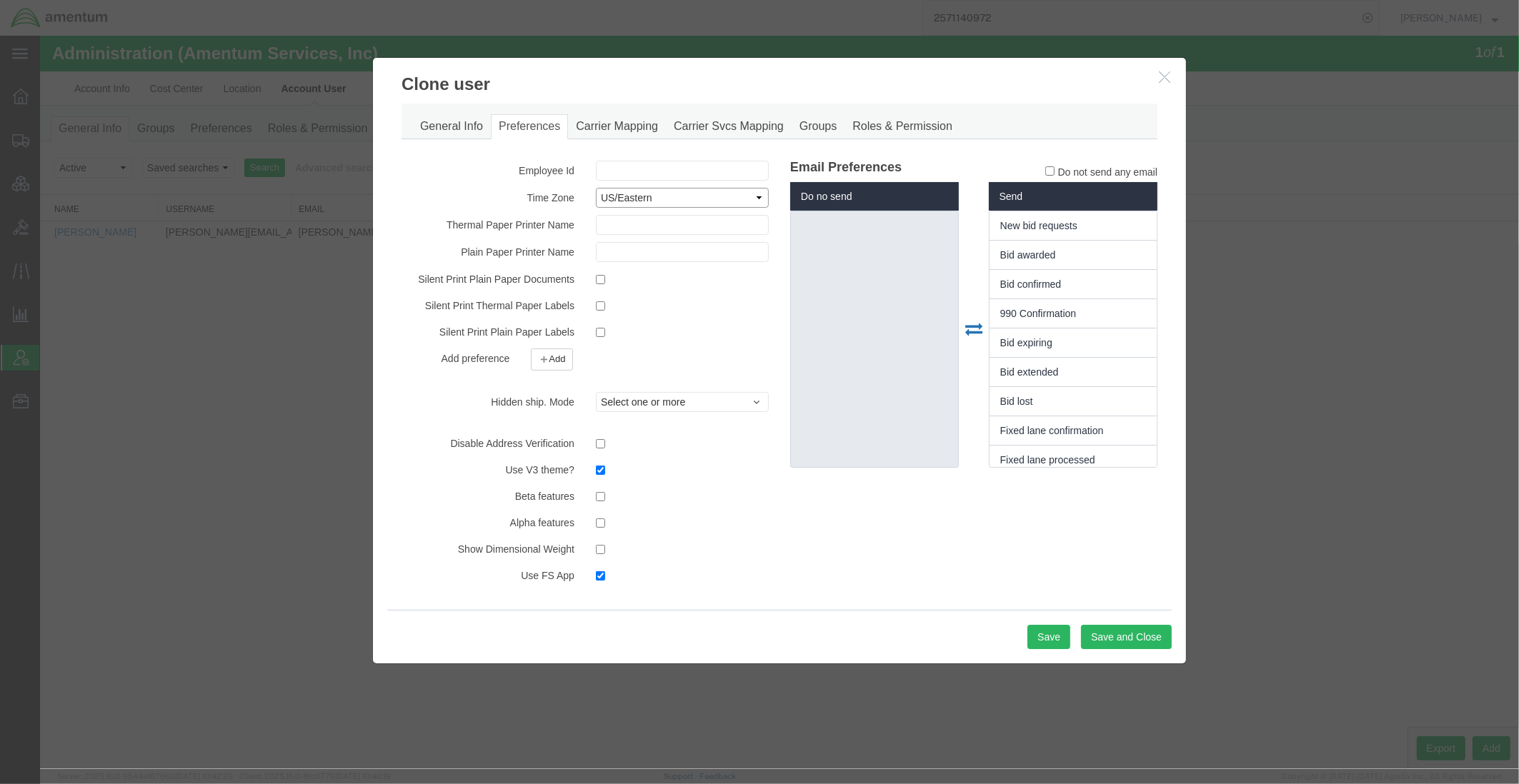
click at [629, 196] on select "Select ACT AET AGT ART AST Africa/Abidjan Africa/Accra Africa/Addis_Ababa Afric…" at bounding box center [682, 198] width 173 height 20
select select "US/Central"
click at [596, 188] on select "Select ACT AET AGT ART AST Africa/Abidjan Africa/Accra Africa/Addis_Ababa Afric…" at bounding box center [682, 198] width 173 height 20
click at [1063, 640] on button "Save" at bounding box center [1049, 637] width 43 height 24
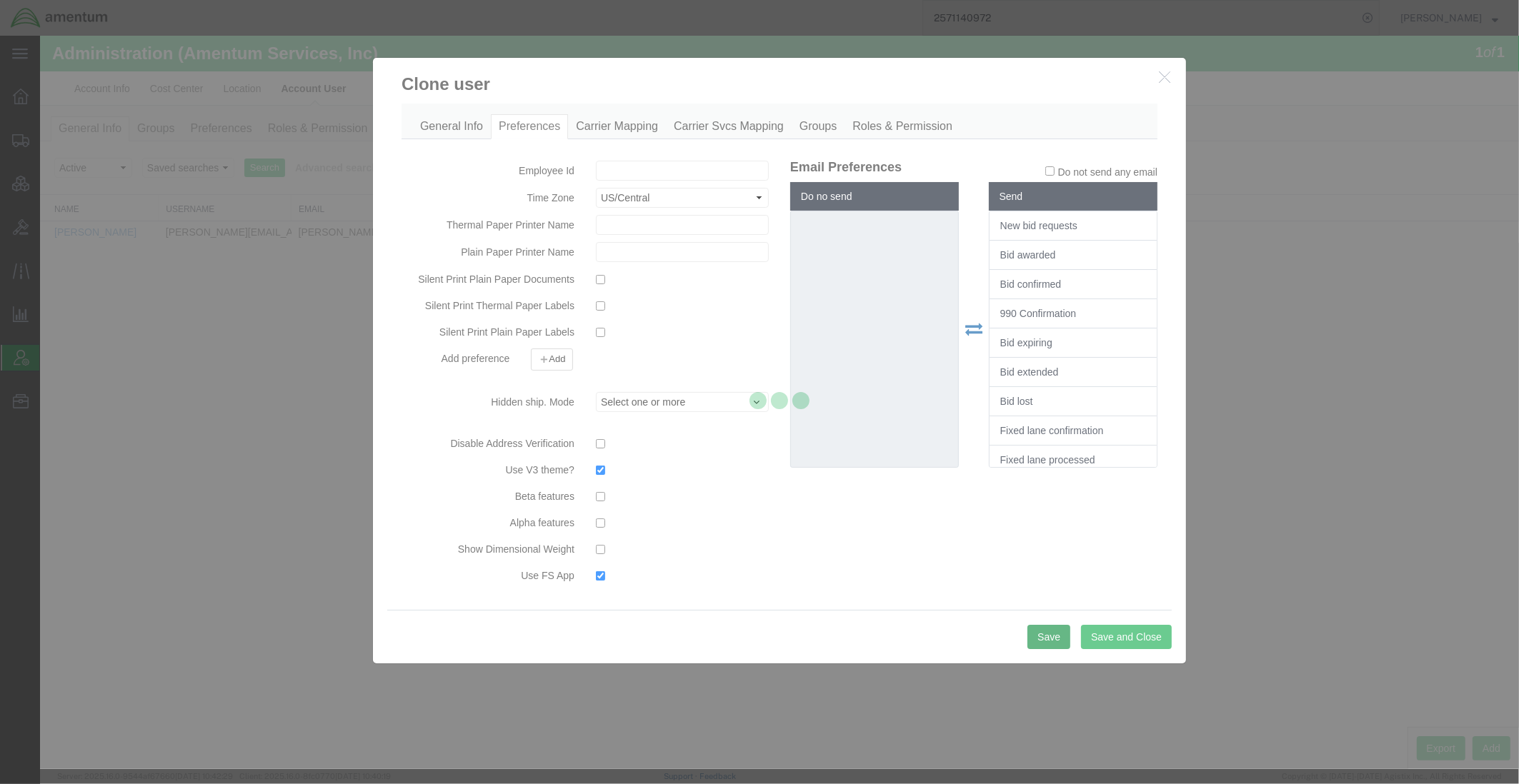
select select
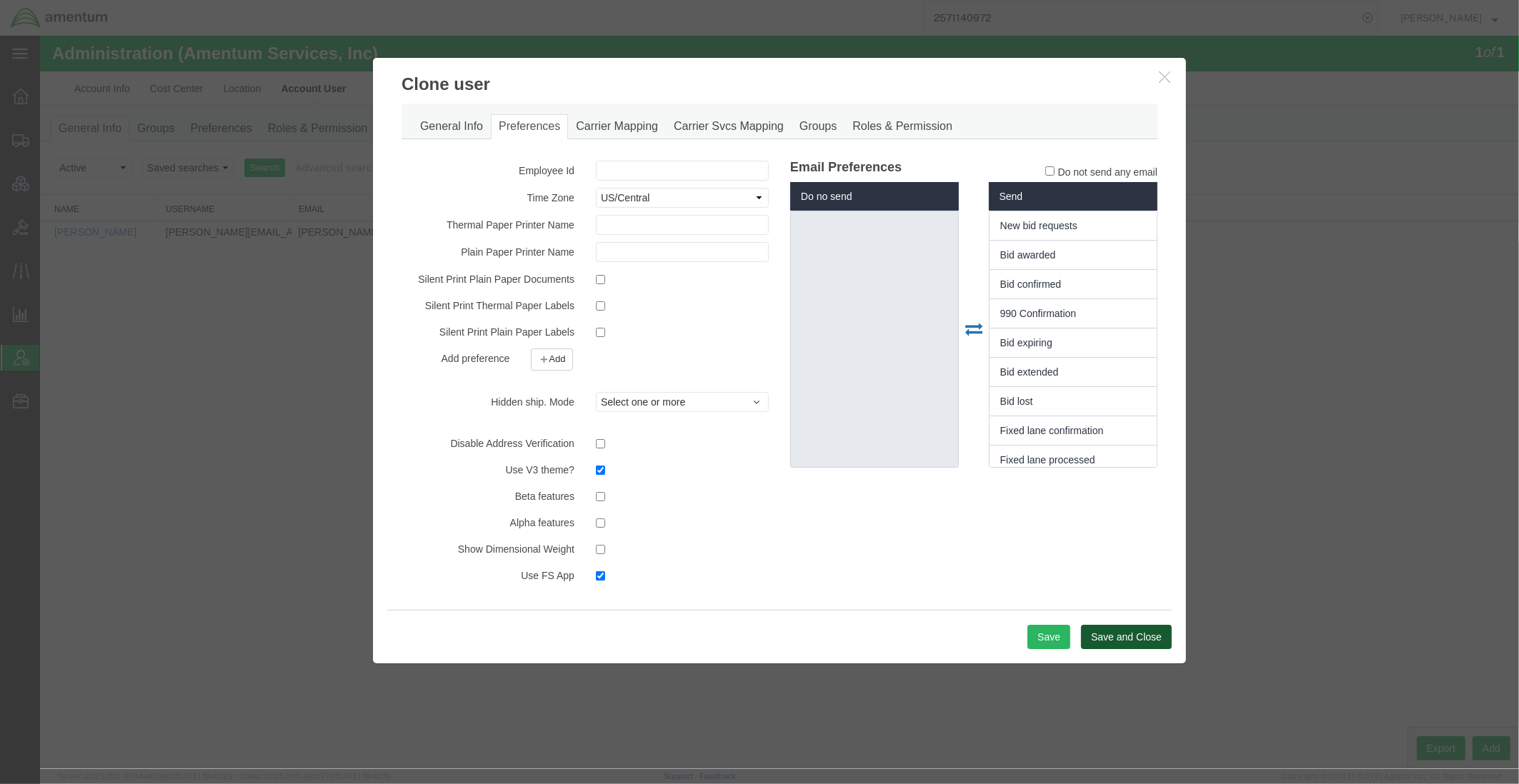
click at [1118, 648] on button "Save and Close" at bounding box center [1126, 637] width 91 height 24
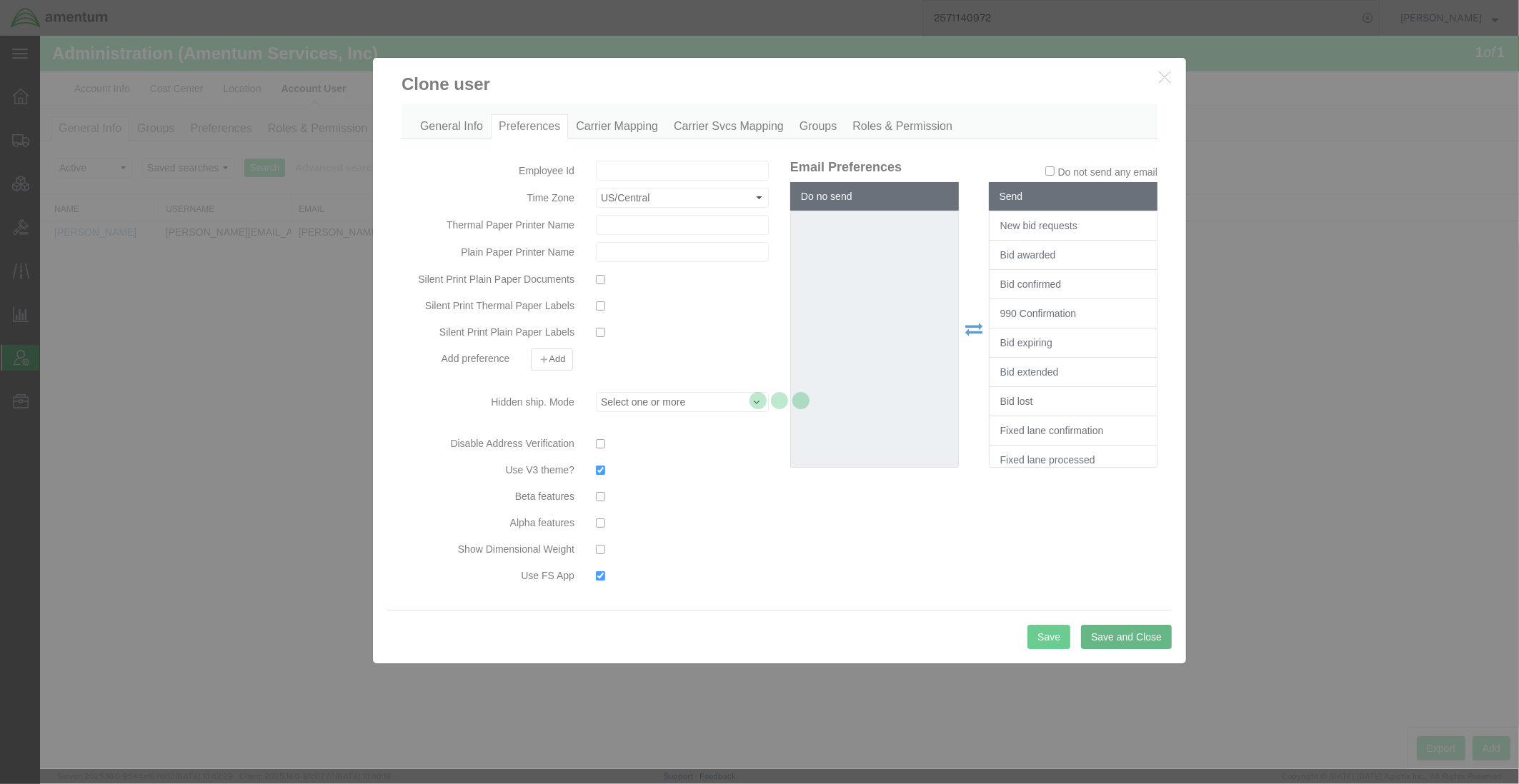
select select
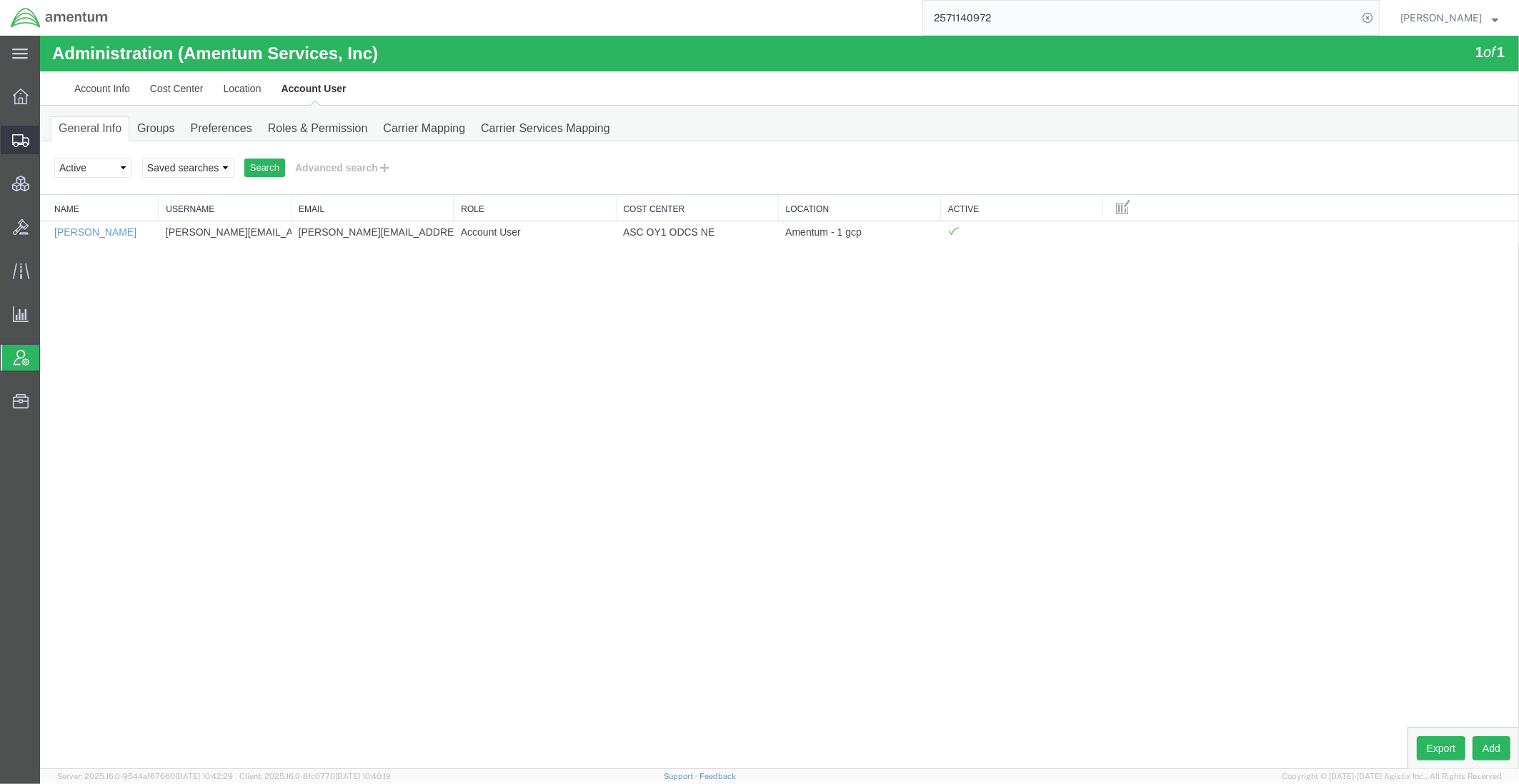
click at [50, 144] on span "Shipments" at bounding box center [45, 140] width 10 height 29
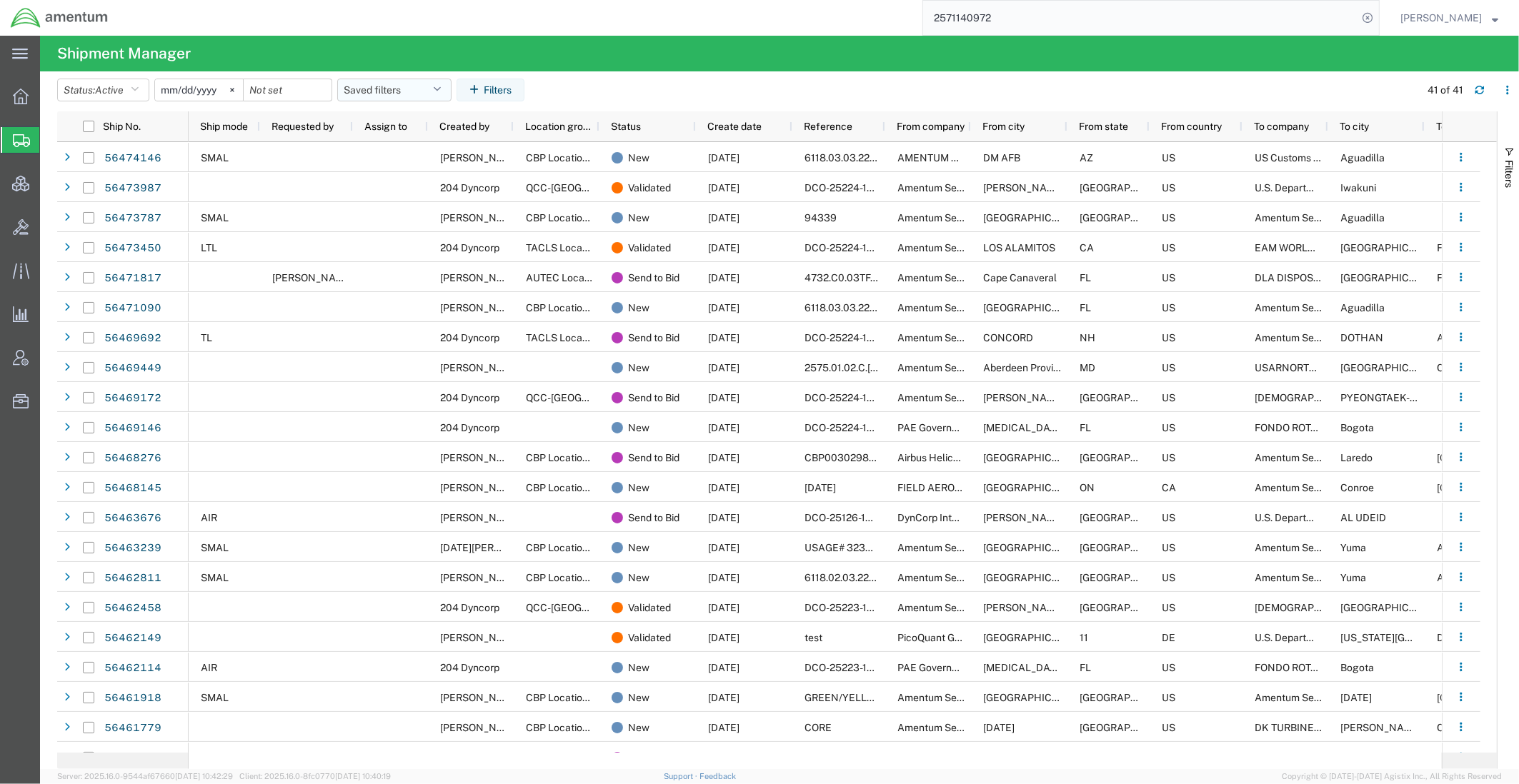
click at [372, 89] on button "Saved filters" at bounding box center [395, 89] width 114 height 23
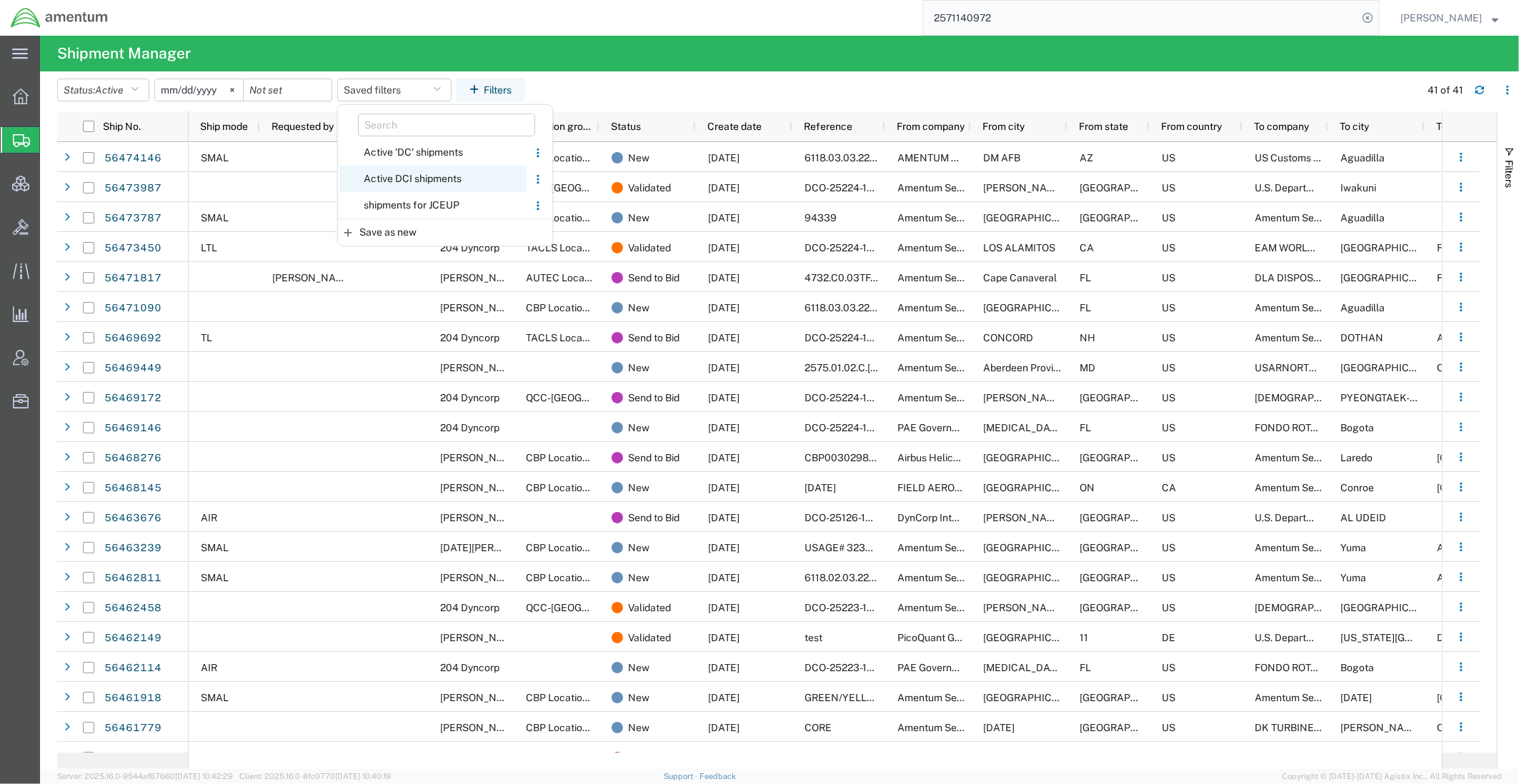
click at [412, 172] on span "Active DCI shipments" at bounding box center [433, 178] width 187 height 26
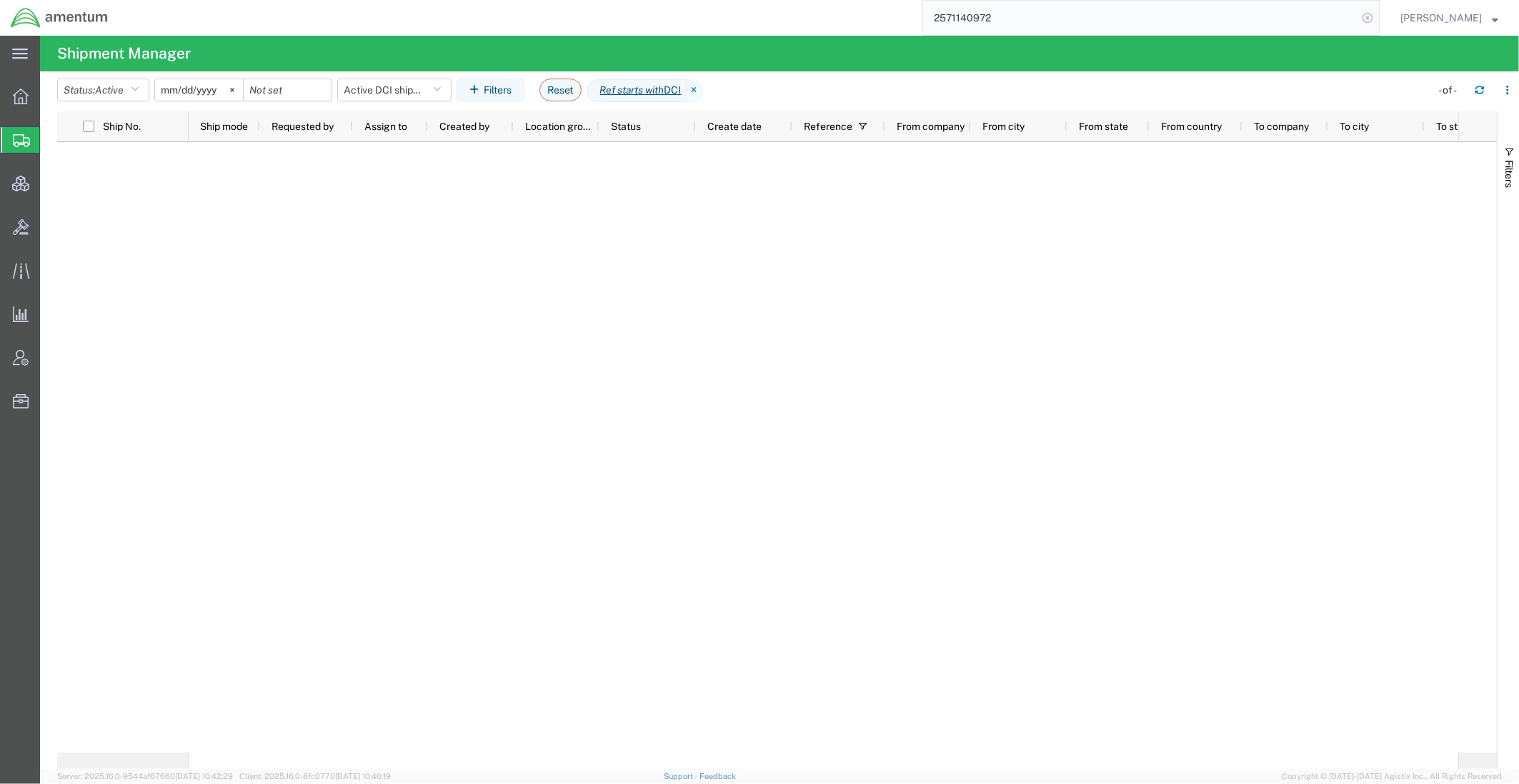
click at [1359, 20] on icon at bounding box center [1368, 18] width 20 height 20
click at [50, 138] on span "Shipments" at bounding box center [45, 140] width 12 height 29
click at [704, 87] on icon at bounding box center [695, 90] width 17 height 23
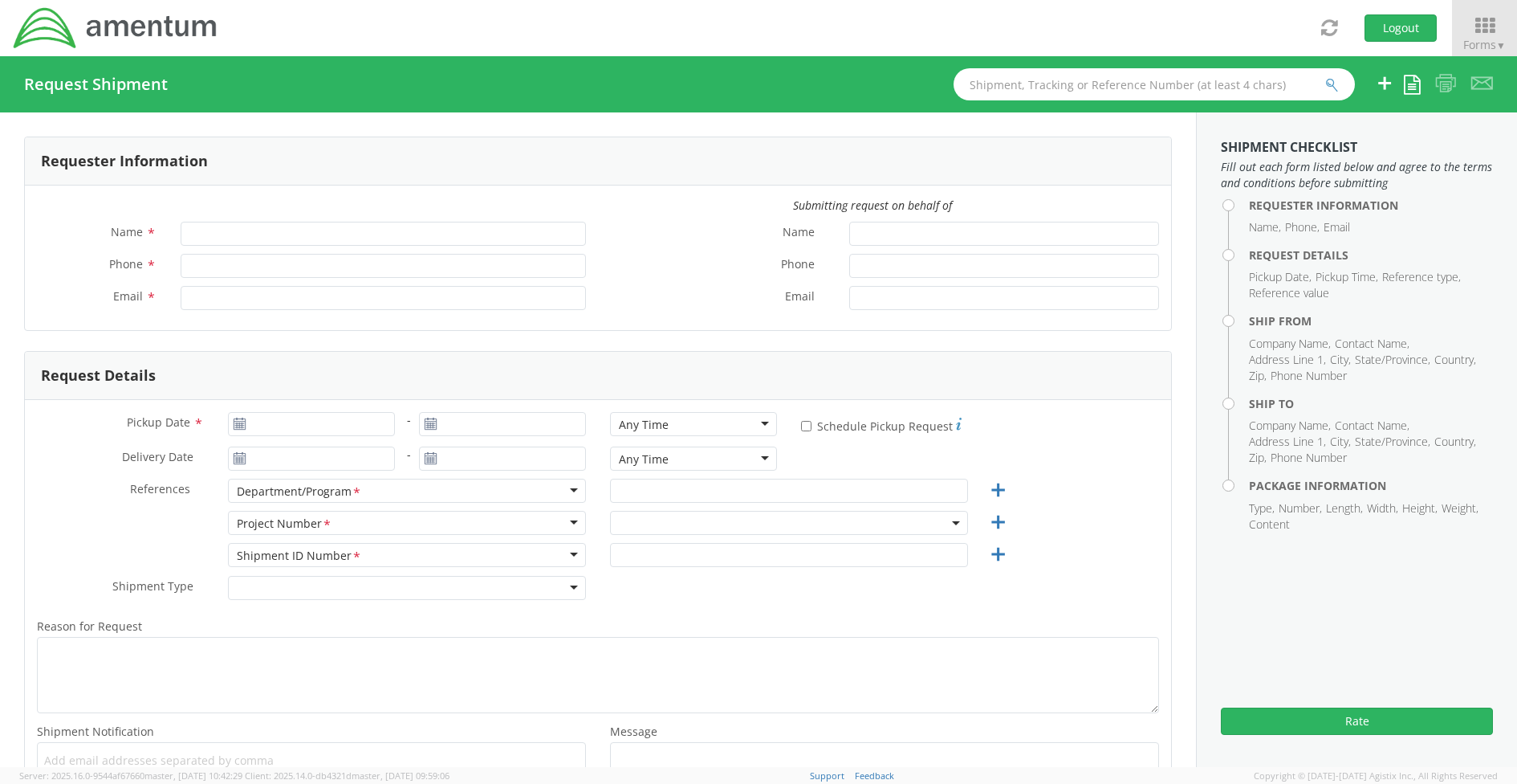
type input "[PERSON_NAME]"
type input "[PHONE_NUMBER]"
type input "[PERSON_NAME][EMAIL_ADDRESS][DOMAIN_NAME]"
select select "OVHD.600294.PURCH"
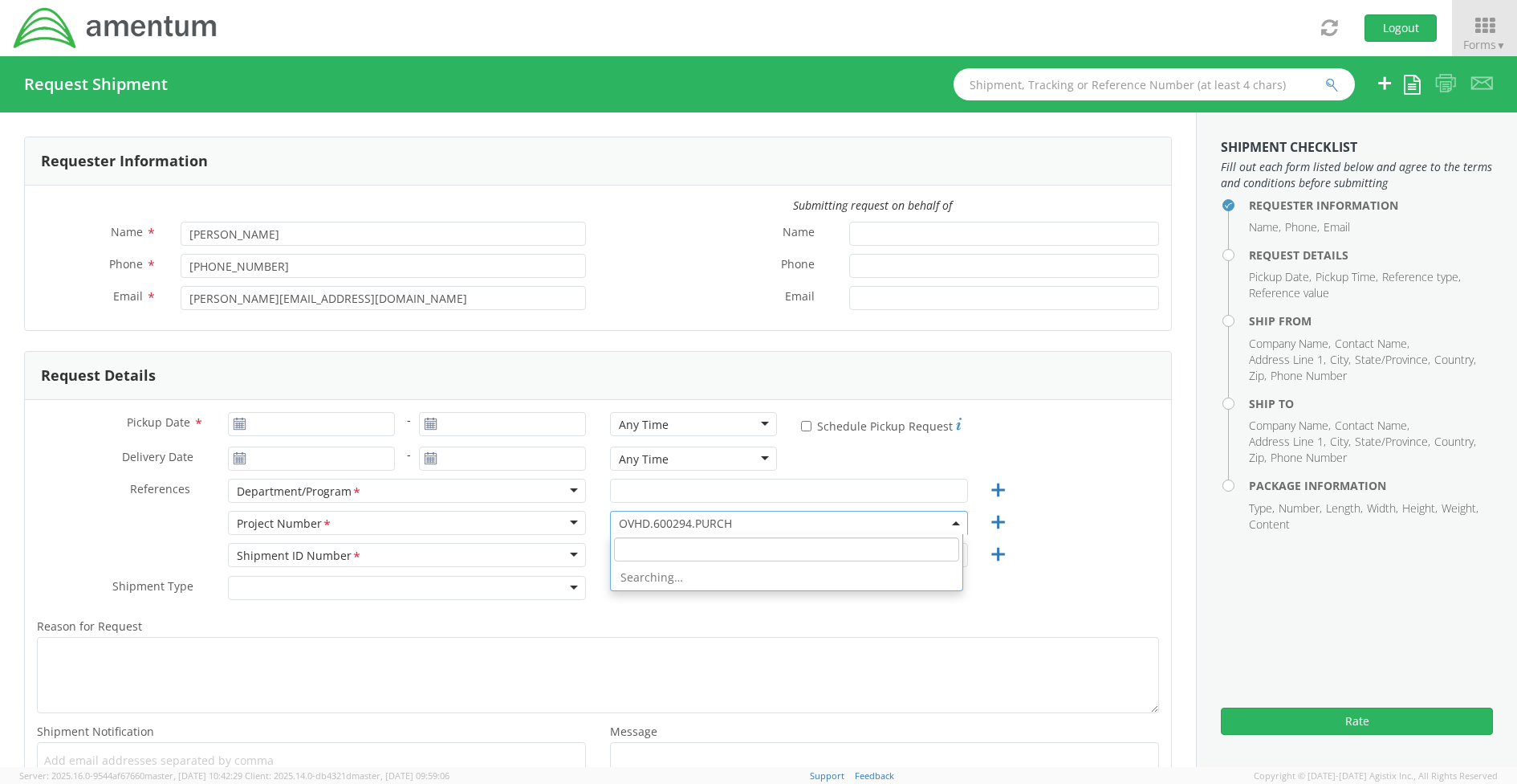
click at [639, 520] on span "OVHD.600294.PURCH" at bounding box center [789, 523] width 340 height 15
click at [639, 551] on input "search" at bounding box center [786, 549] width 345 height 24
paste input "4878.00.02.U.0003.500.099"
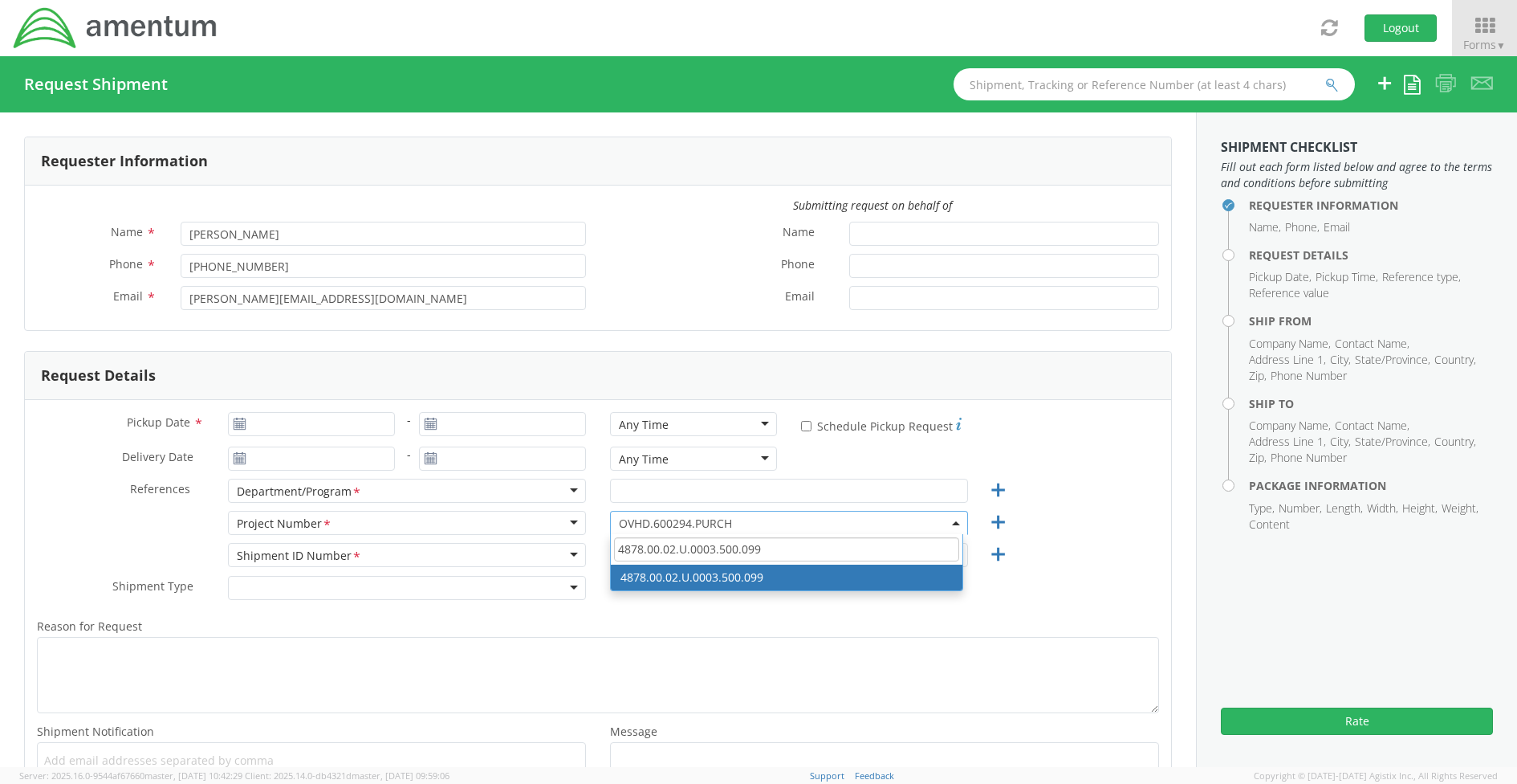
type input "4878.00.02.U.0003.500.099"
select select "4878.00.02.U.0003.500.099"
